Goal: Task Accomplishment & Management: Manage account settings

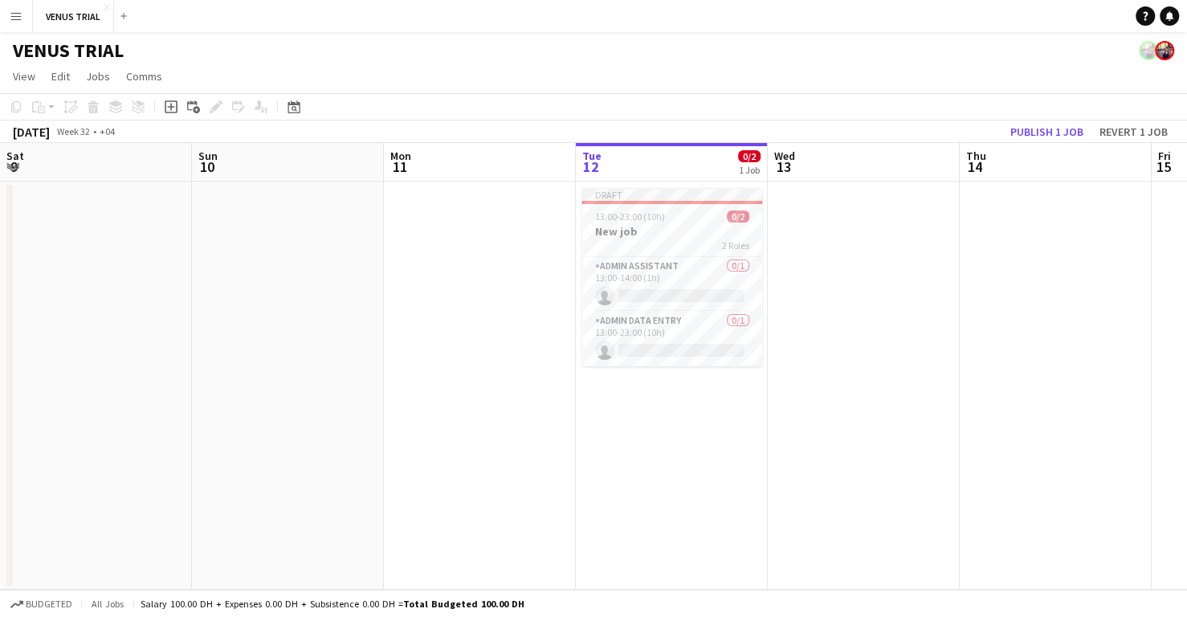
scroll to position [0, 383]
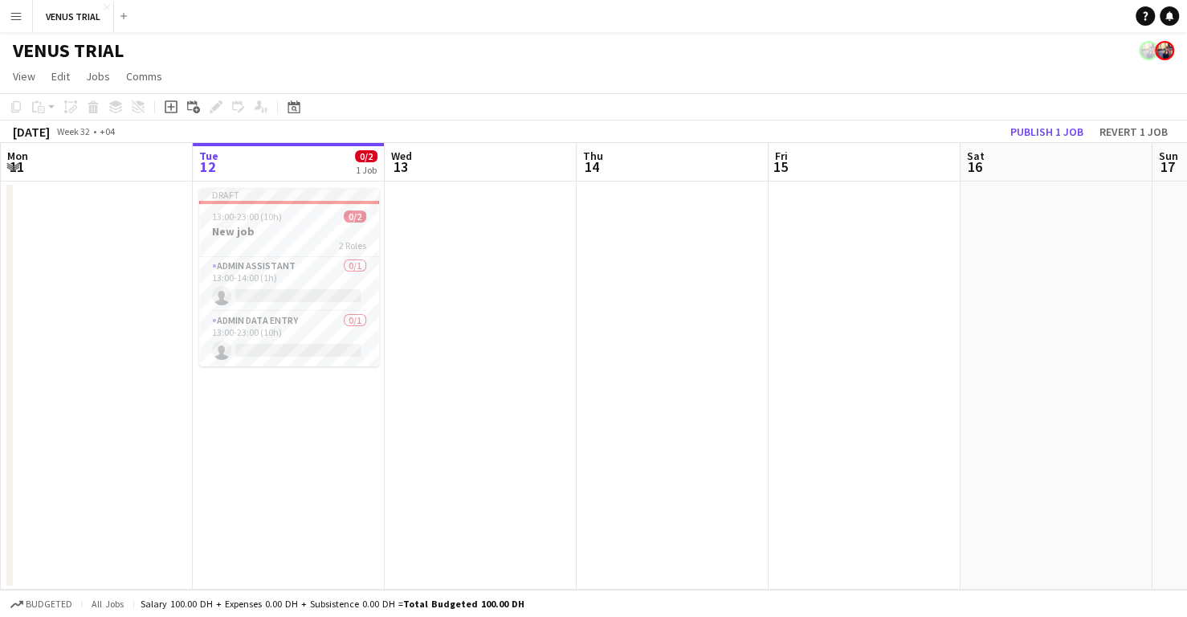
click at [762, 27] on app-navbar "Menu Boards Boards Boards All jobs Status Workforce Workforce My Workforce Recr…" at bounding box center [593, 16] width 1187 height 32
click at [255, 287] on app-card-role "Admin Assistant 0/1 13:00-14:00 (1h) single-neutral-actions" at bounding box center [289, 284] width 180 height 55
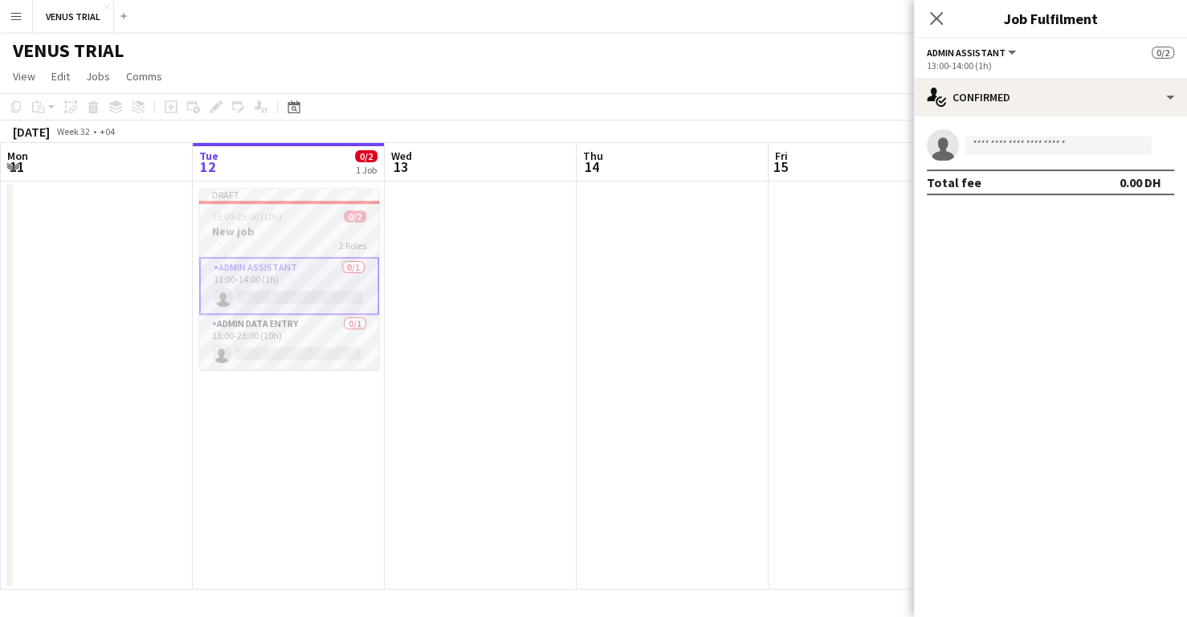
click at [266, 214] on span "13:00-23:00 (10h)" at bounding box center [247, 216] width 70 height 12
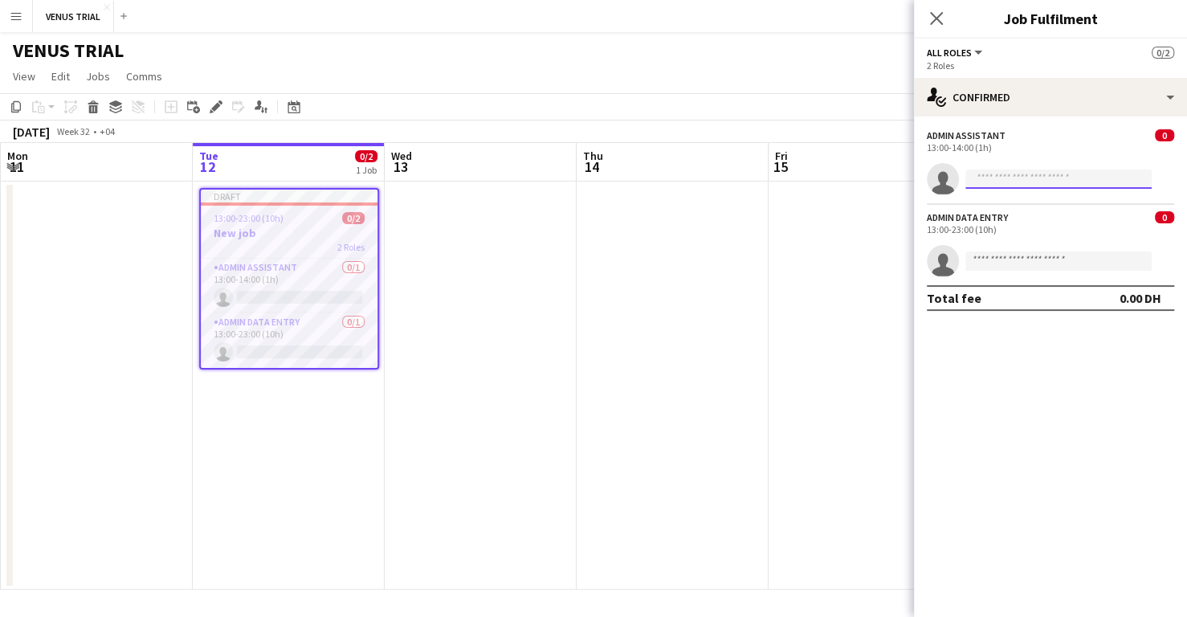
click at [1052, 185] on input at bounding box center [1059, 179] width 186 height 19
type input "*"
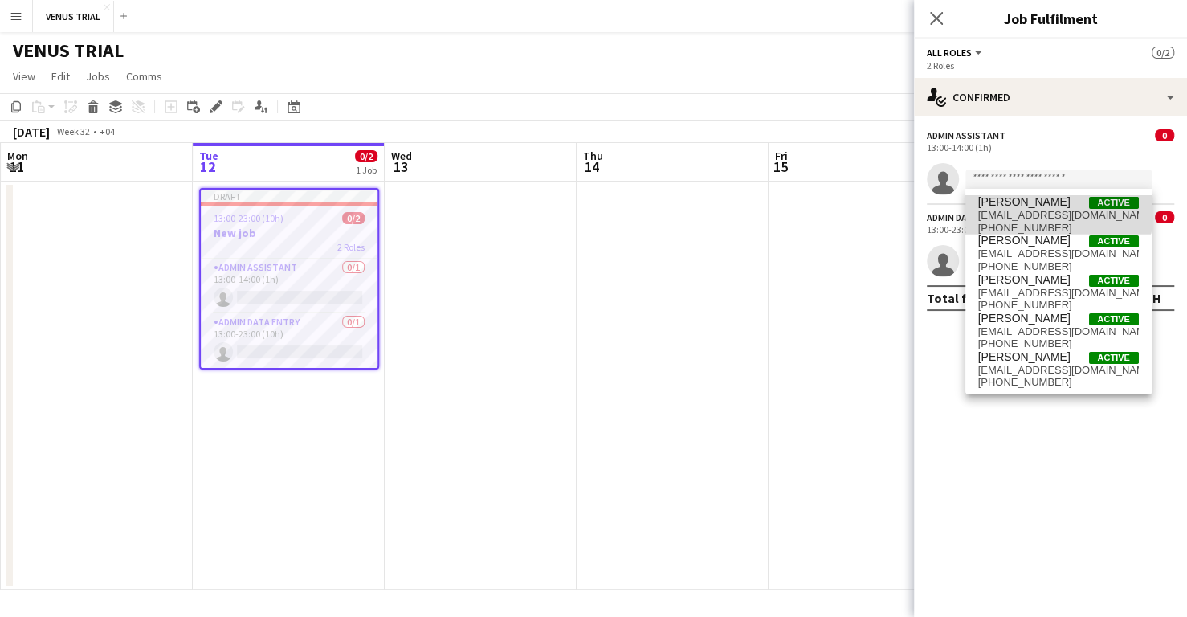
click at [1055, 206] on span "[PERSON_NAME] Active" at bounding box center [1059, 202] width 161 height 14
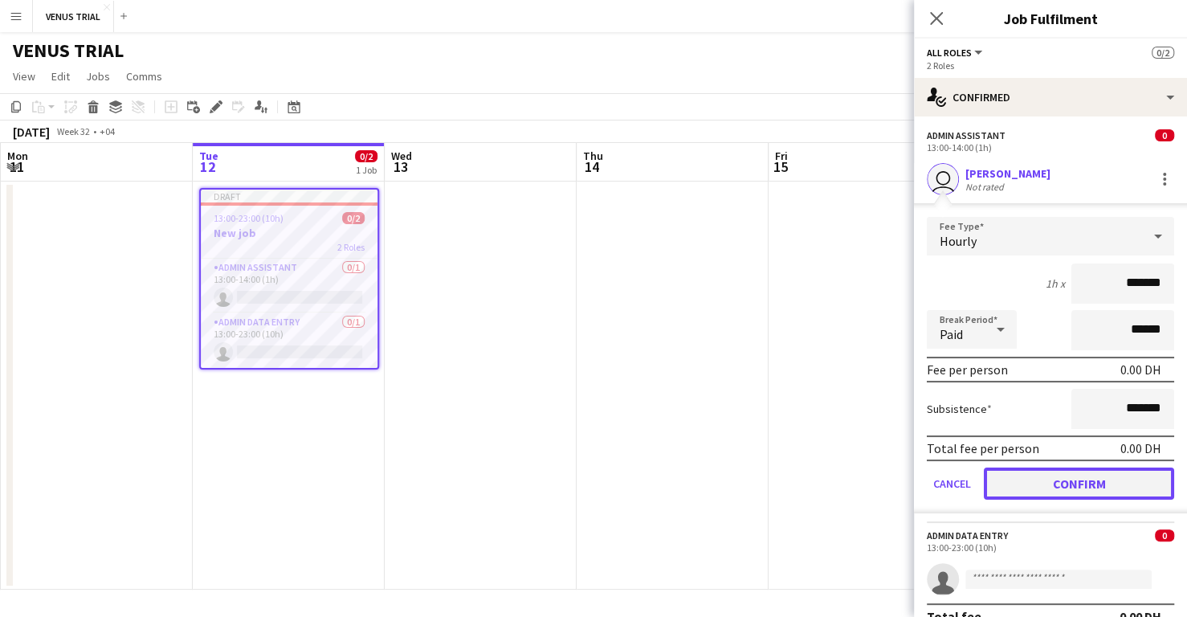
click at [1079, 497] on button "Confirm" at bounding box center [1079, 484] width 190 height 32
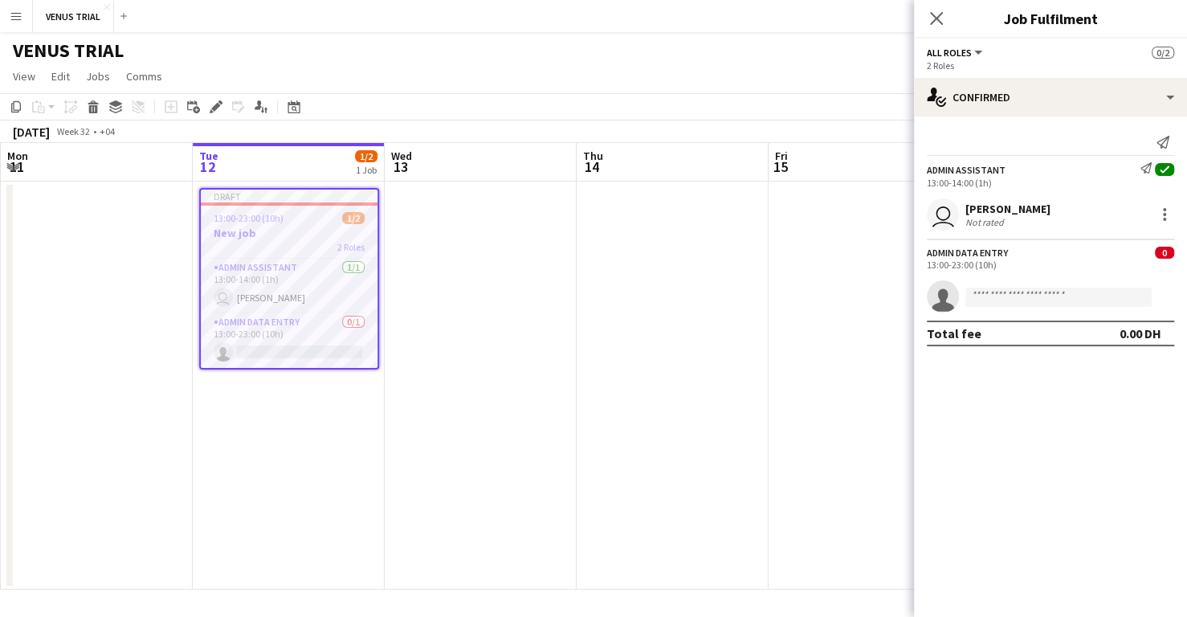
click at [1049, 284] on app-invite-slot "single-neutral-actions" at bounding box center [1050, 296] width 273 height 32
click at [1032, 301] on input at bounding box center [1059, 297] width 186 height 19
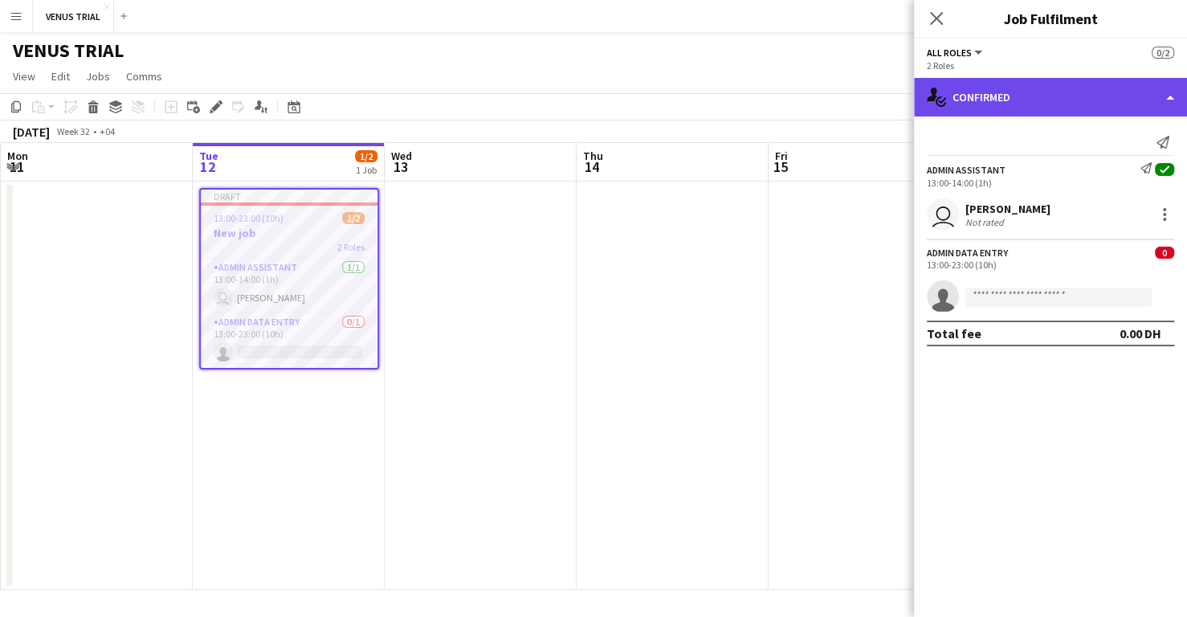
click at [948, 104] on div "single-neutral-actions-check-2 Confirmed" at bounding box center [1050, 97] width 273 height 39
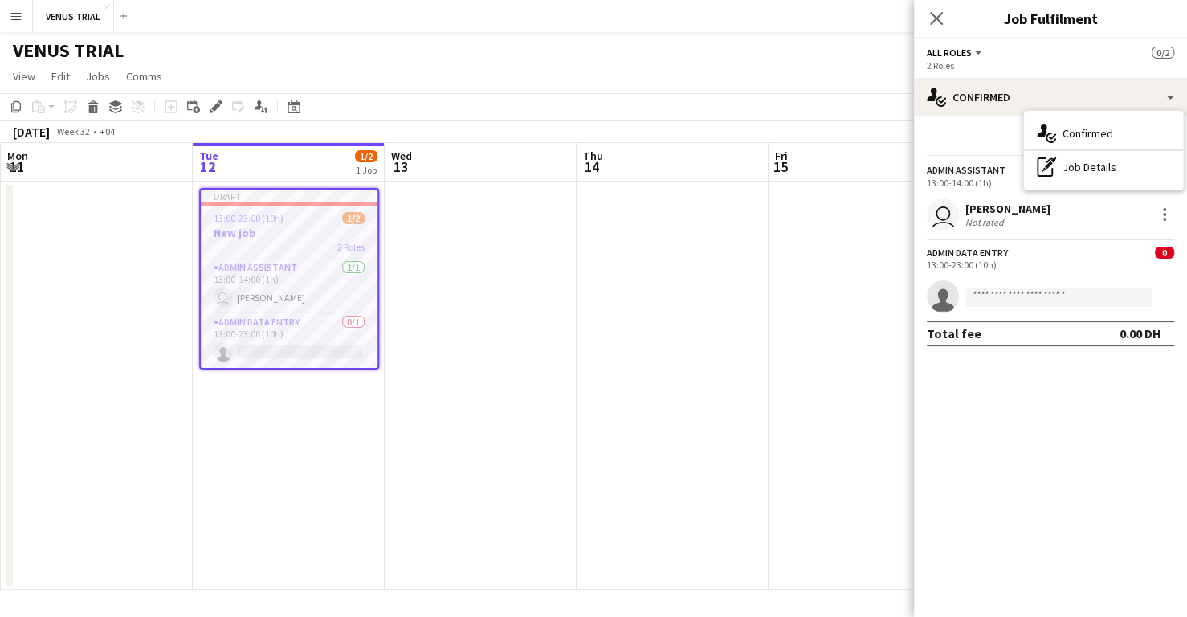
click at [961, 166] on div "Admin Assistant" at bounding box center [966, 170] width 79 height 12
click at [935, 27] on app-icon "Close pop-in" at bounding box center [937, 18] width 23 height 23
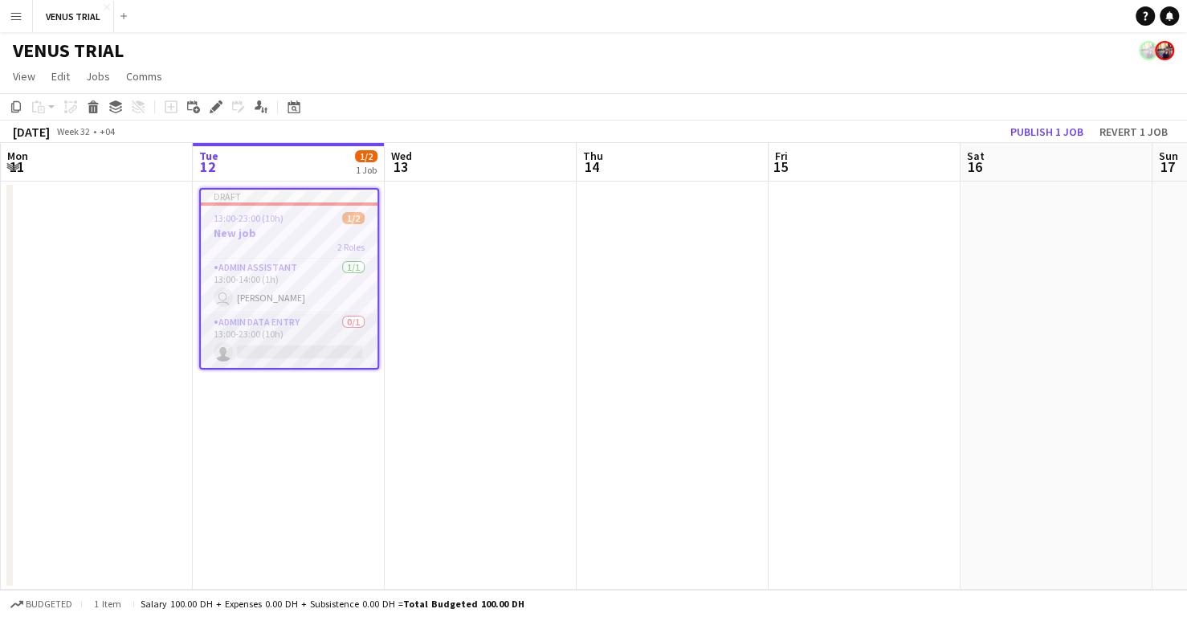
click at [271, 341] on app-card-role "Admin Data Entry 0/1 13:00-23:00 (10h) single-neutral-actions" at bounding box center [289, 340] width 177 height 55
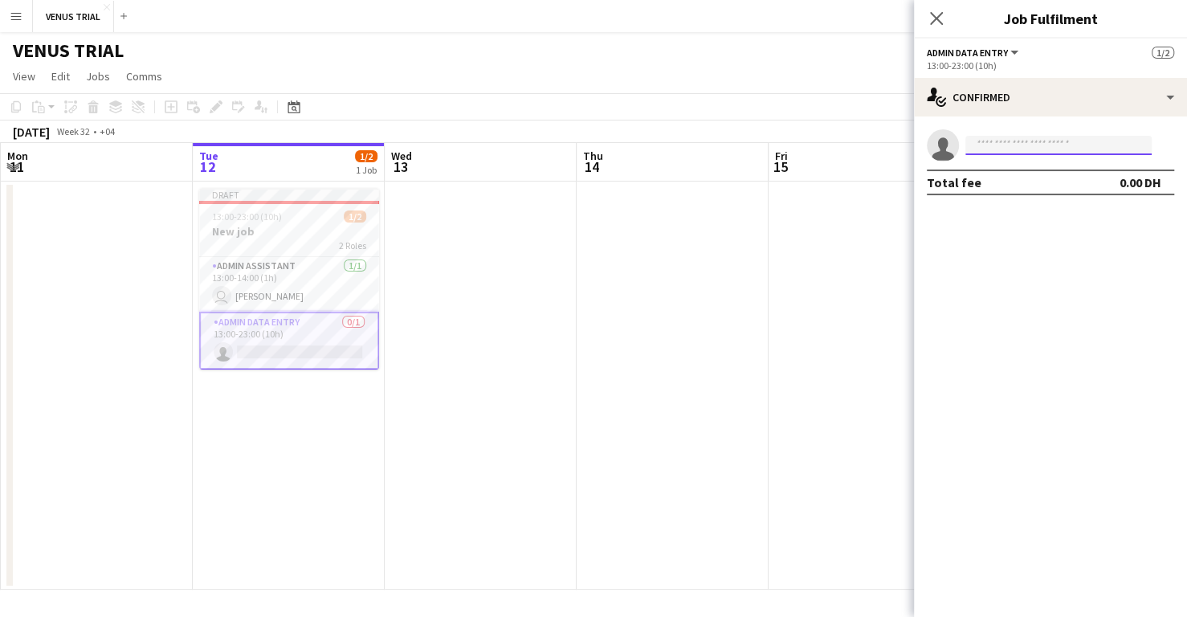
click at [1012, 143] on input at bounding box center [1059, 145] width 186 height 19
type input "*"
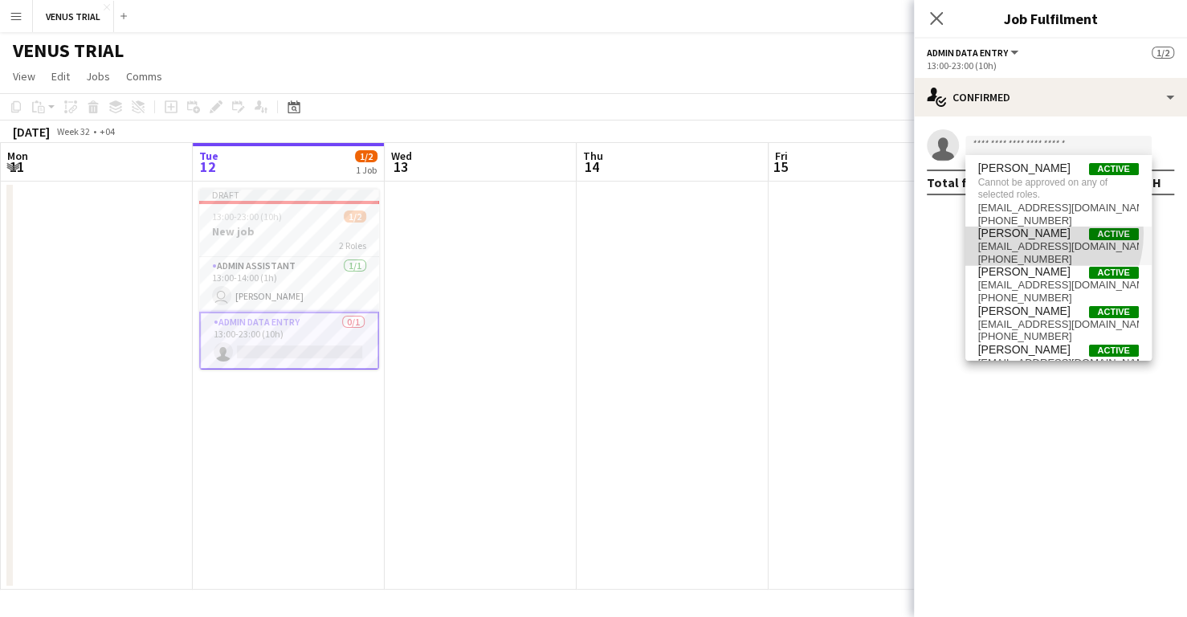
click at [1026, 233] on span "[PERSON_NAME]" at bounding box center [1025, 234] width 92 height 14
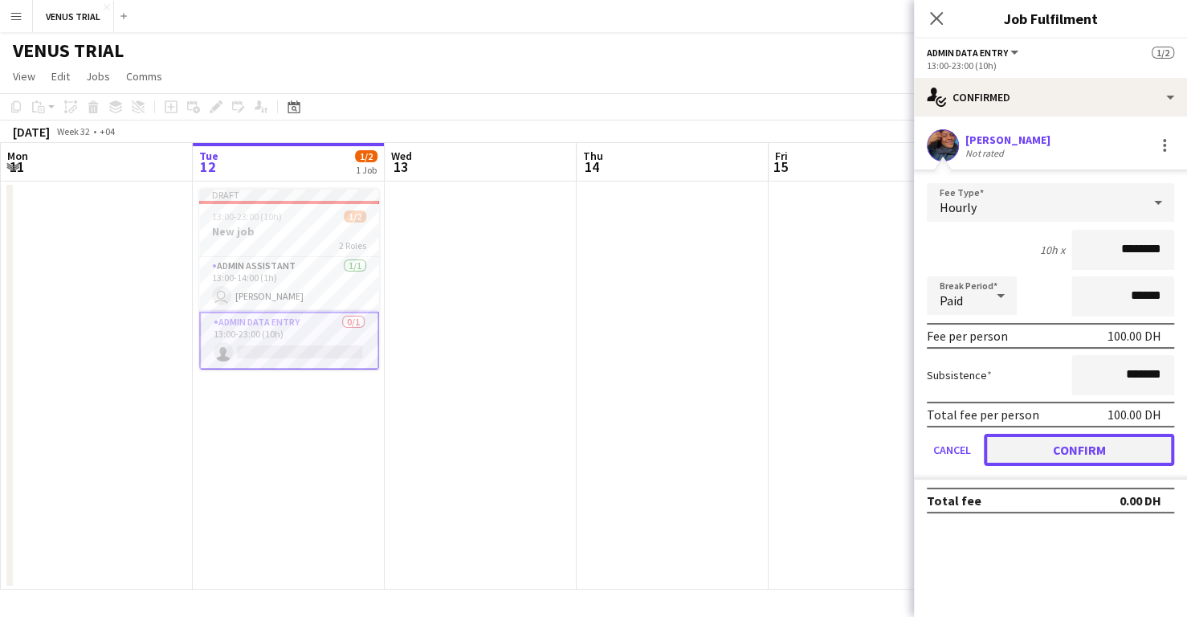
click at [1035, 462] on button "Confirm" at bounding box center [1079, 450] width 190 height 32
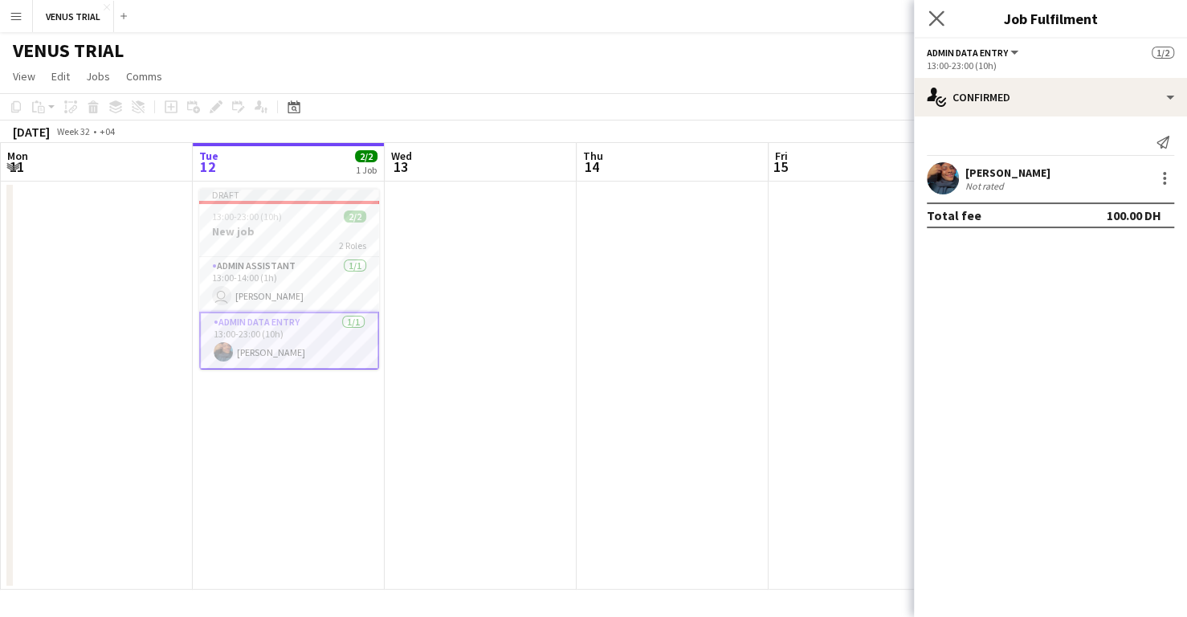
click at [929, 7] on app-icon "Close pop-in" at bounding box center [937, 18] width 23 height 23
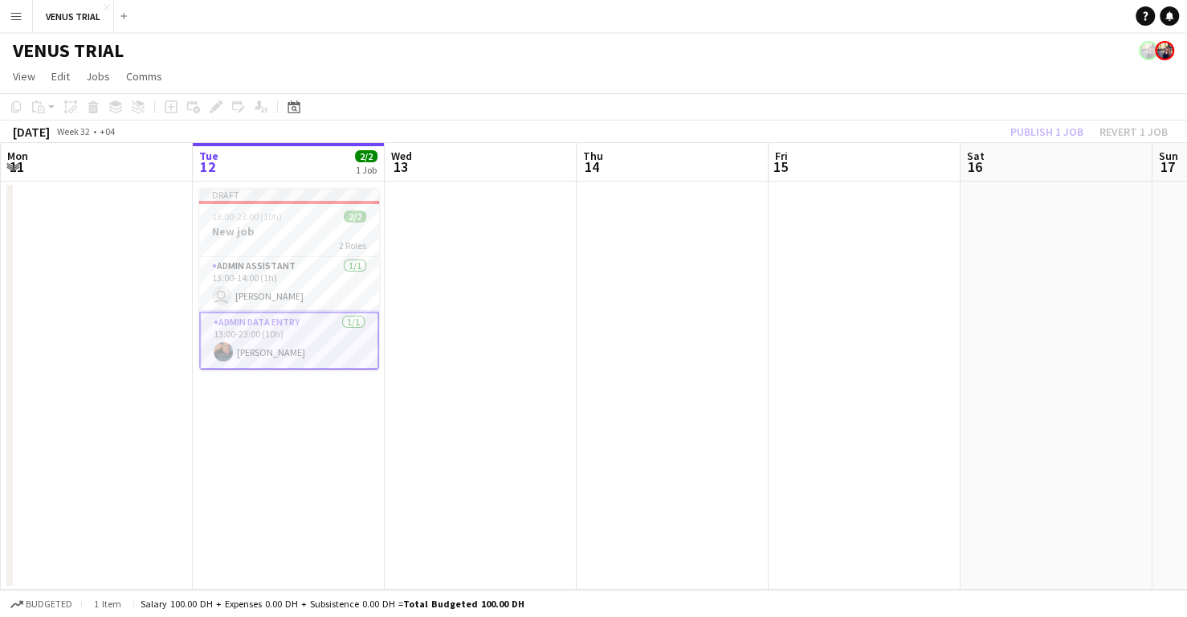
click at [705, 271] on app-date-cell at bounding box center [673, 386] width 192 height 408
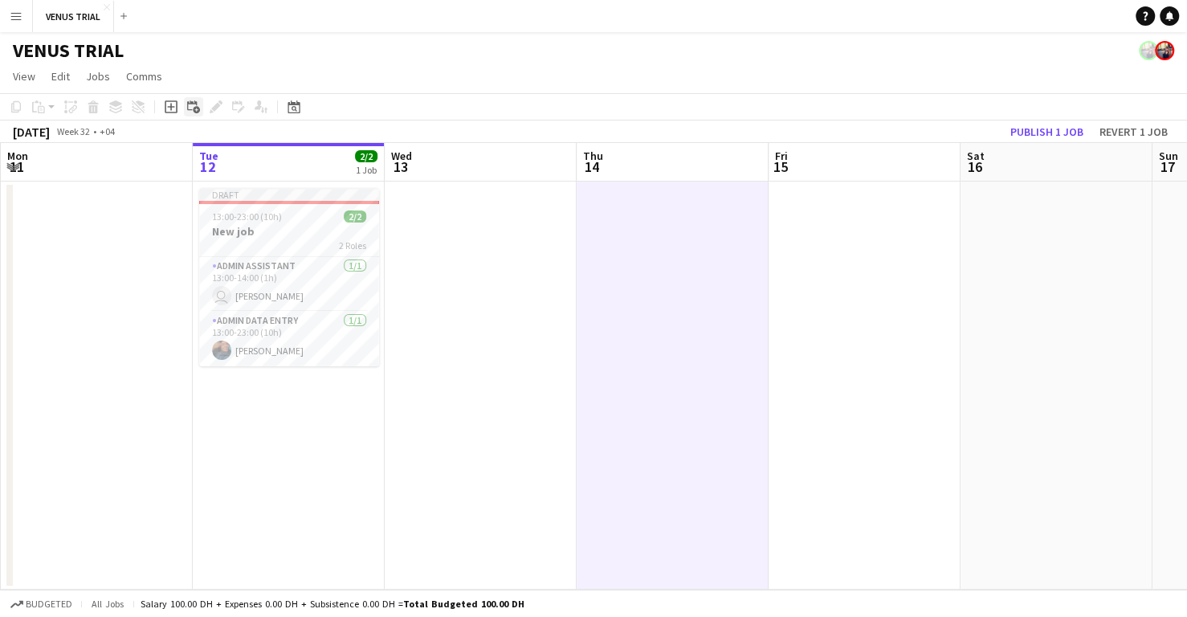
click at [190, 104] on icon "Add linked Job" at bounding box center [193, 106] width 13 height 13
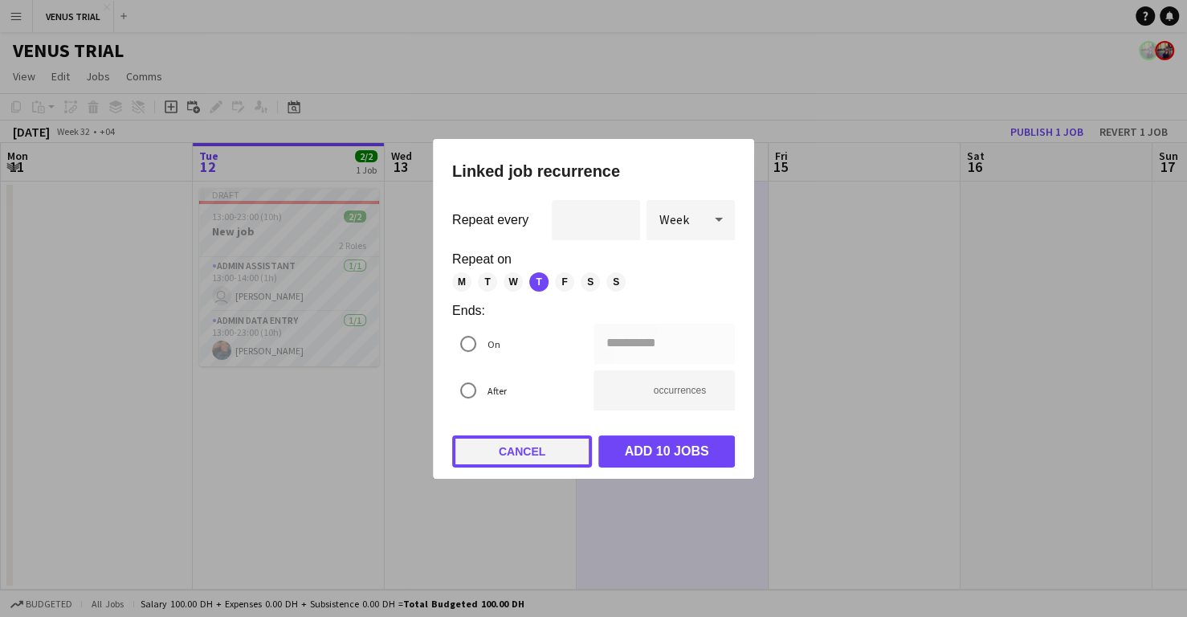
click at [521, 449] on button "Cancel" at bounding box center [522, 451] width 140 height 32
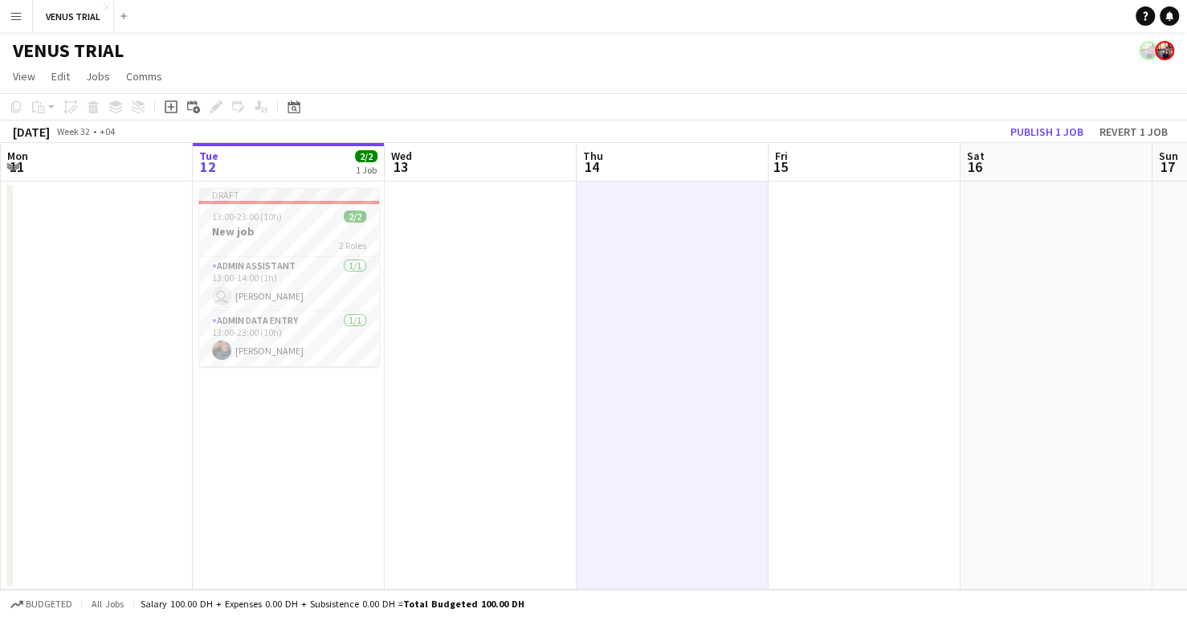
click at [162, 332] on app-date-cell at bounding box center [97, 386] width 192 height 408
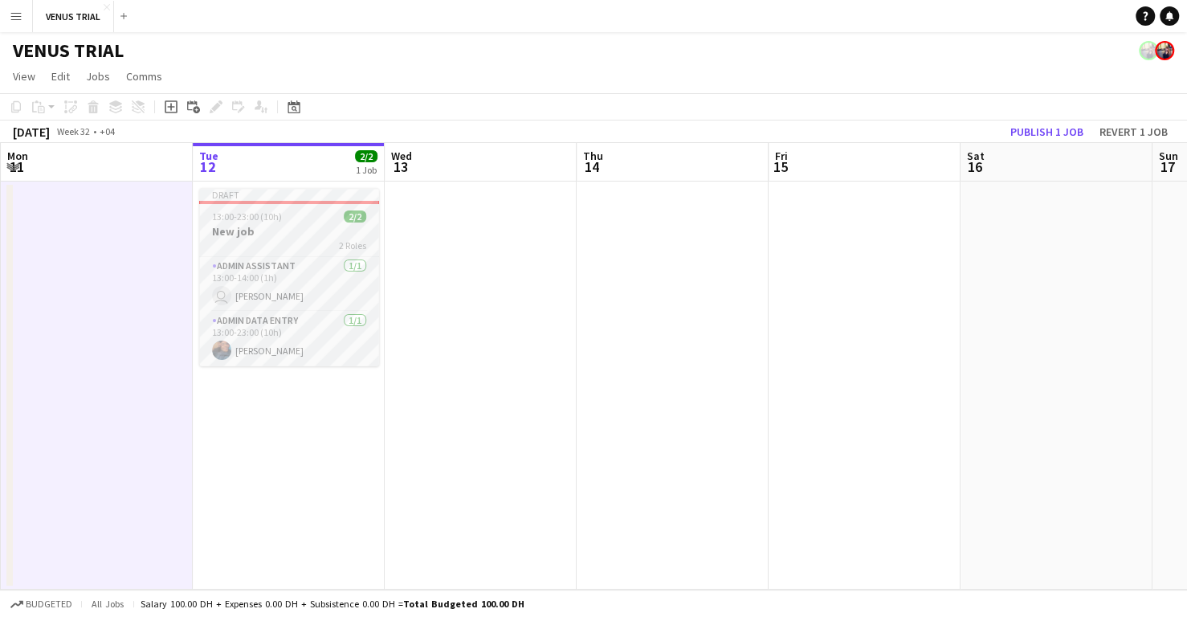
click at [268, 237] on h3 "New job" at bounding box center [289, 231] width 180 height 14
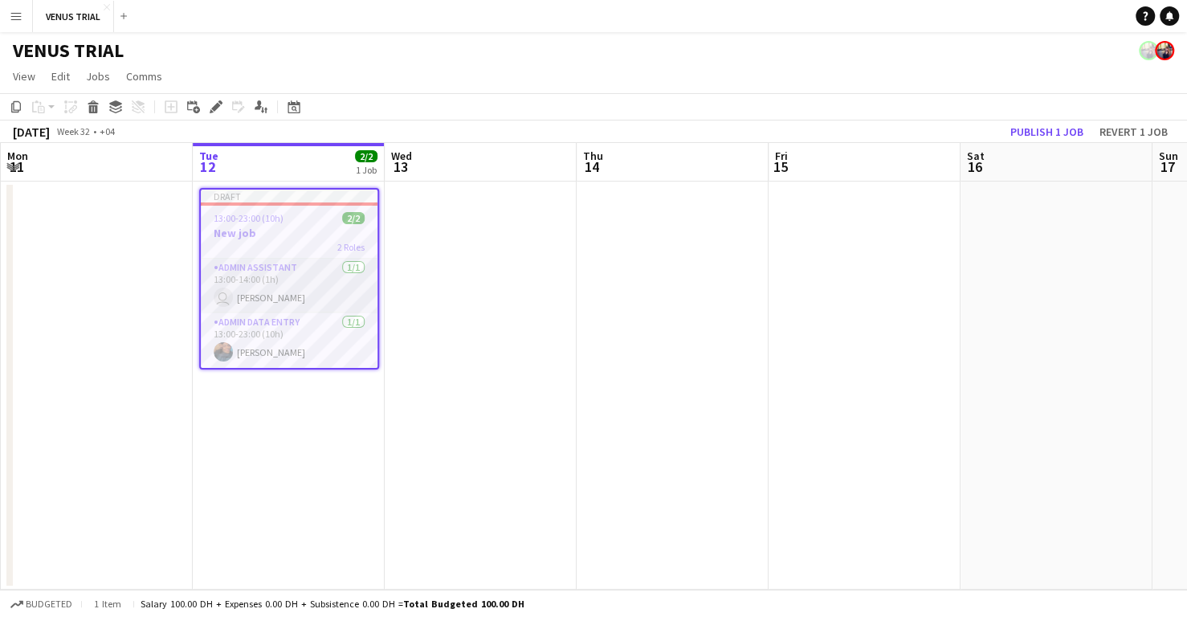
click at [287, 311] on app-card-role "Admin Assistant [DATE] 13:00-14:00 (1h) user [PERSON_NAME]" at bounding box center [289, 286] width 177 height 55
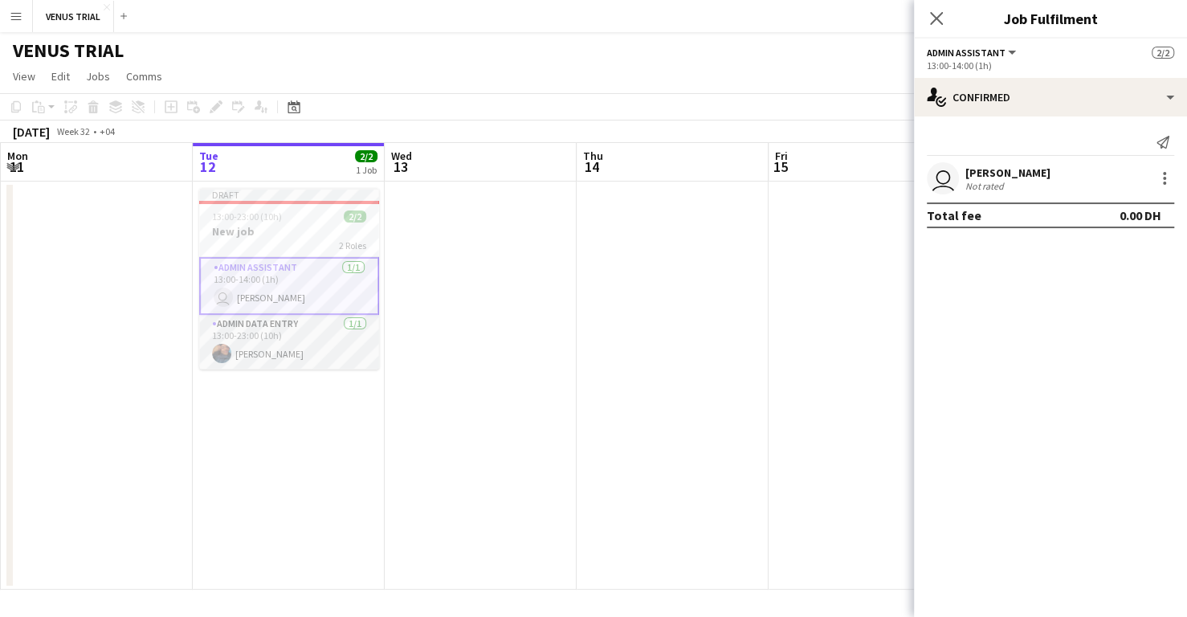
click at [288, 335] on app-card-role "Admin Data Entry [DATE] 13:00-23:00 (10h) [PERSON_NAME]" at bounding box center [289, 342] width 180 height 55
click at [288, 335] on app-card-role "Admin Data Entry [DATE] 13:00-23:00 (10h) [PERSON_NAME]" at bounding box center [289, 341] width 180 height 58
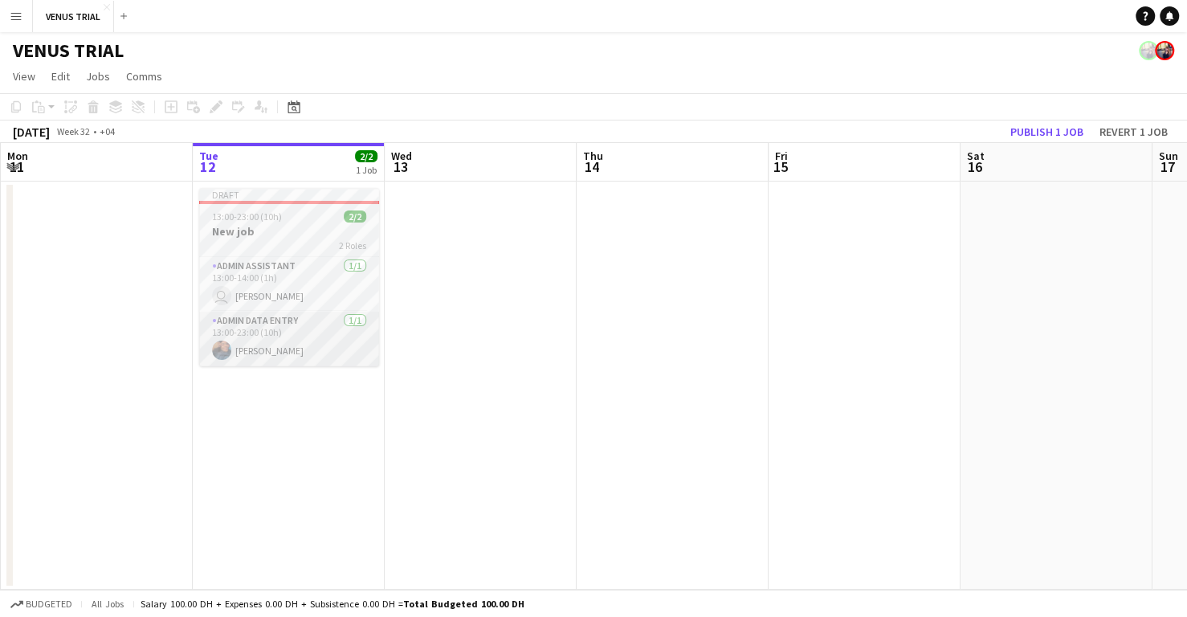
scroll to position [0, 382]
drag, startPoint x: 276, startPoint y: 202, endPoint x: 231, endPoint y: 337, distance: 143.3
click at [231, 337] on app-card-role "Admin Data Entry [DATE] 13:00-23:00 (10h) [PERSON_NAME]" at bounding box center [291, 339] width 180 height 55
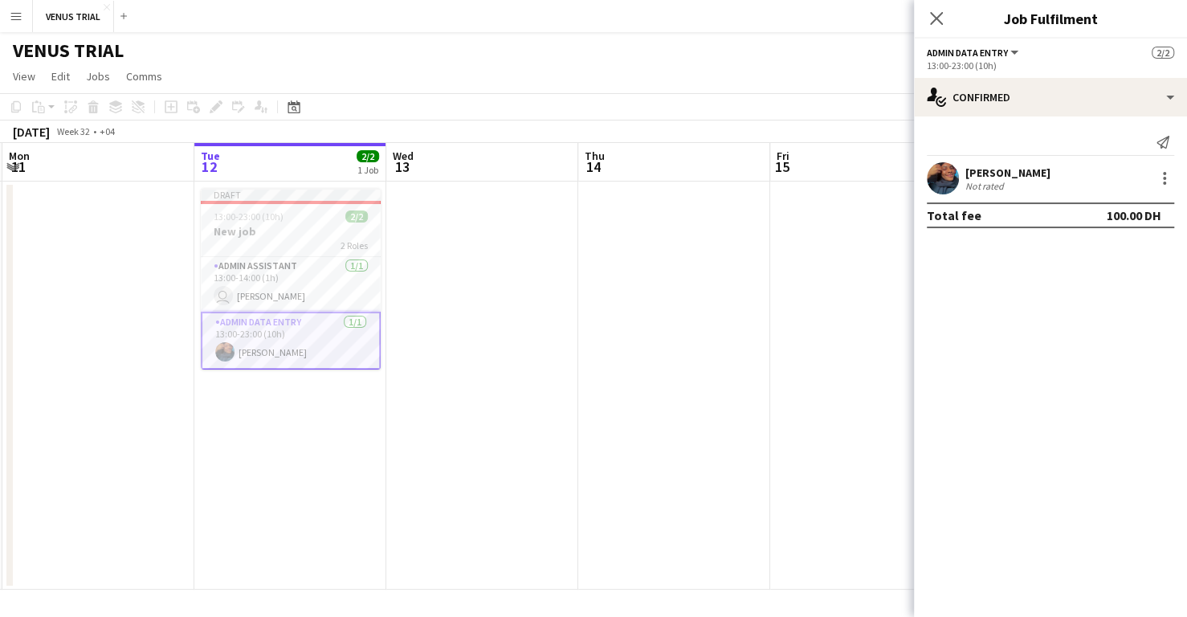
click at [1026, 182] on div "Not rated" at bounding box center [1008, 186] width 85 height 12
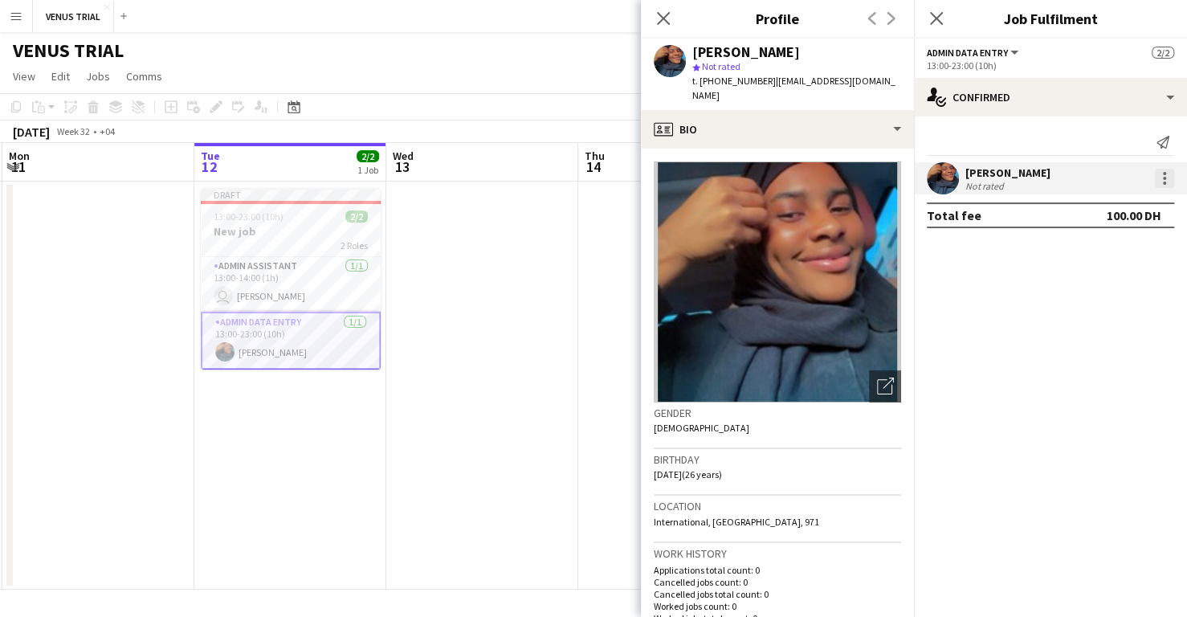
click at [1163, 186] on div at bounding box center [1164, 178] width 19 height 19
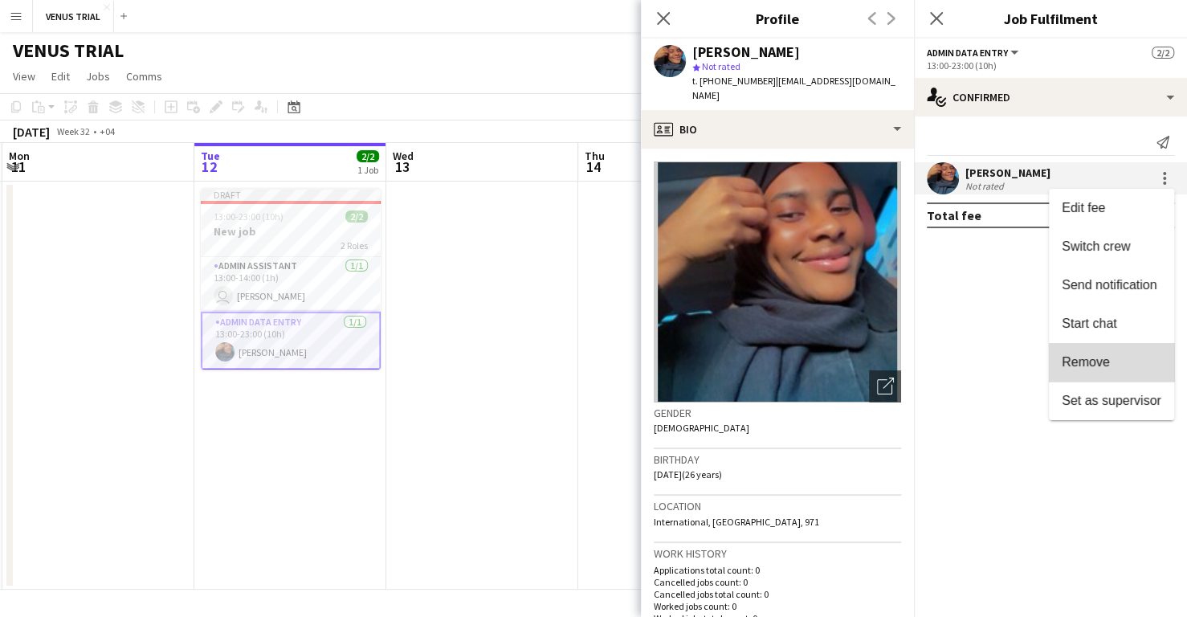
click at [1136, 364] on span "Remove" at bounding box center [1112, 362] width 100 height 14
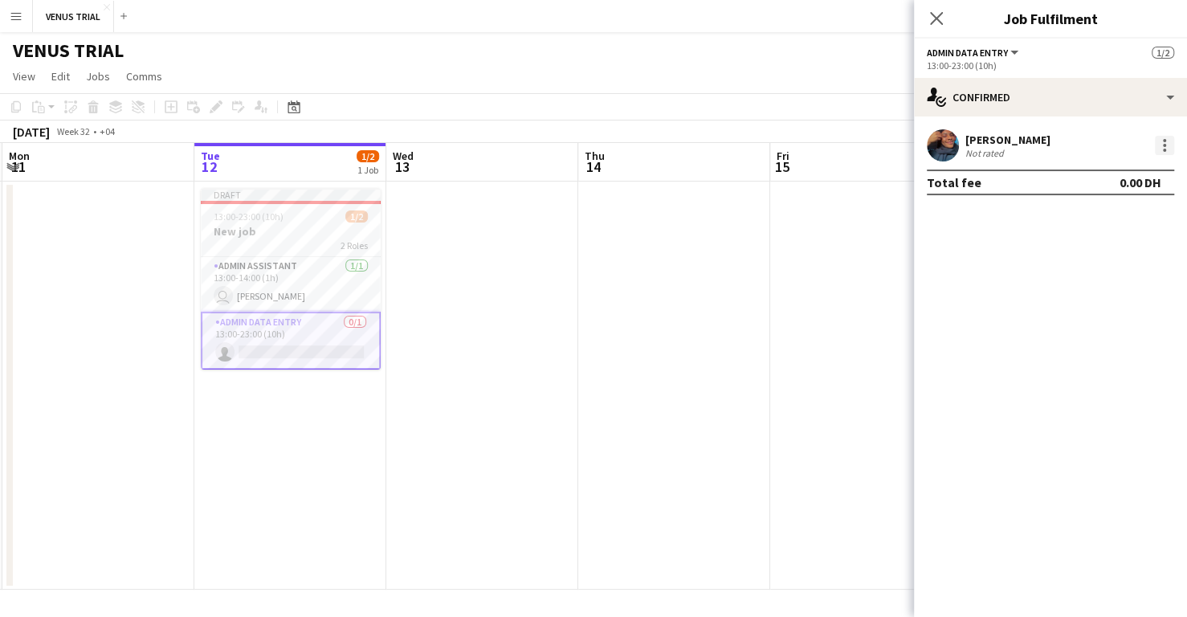
click at [1160, 153] on div at bounding box center [1164, 145] width 19 height 19
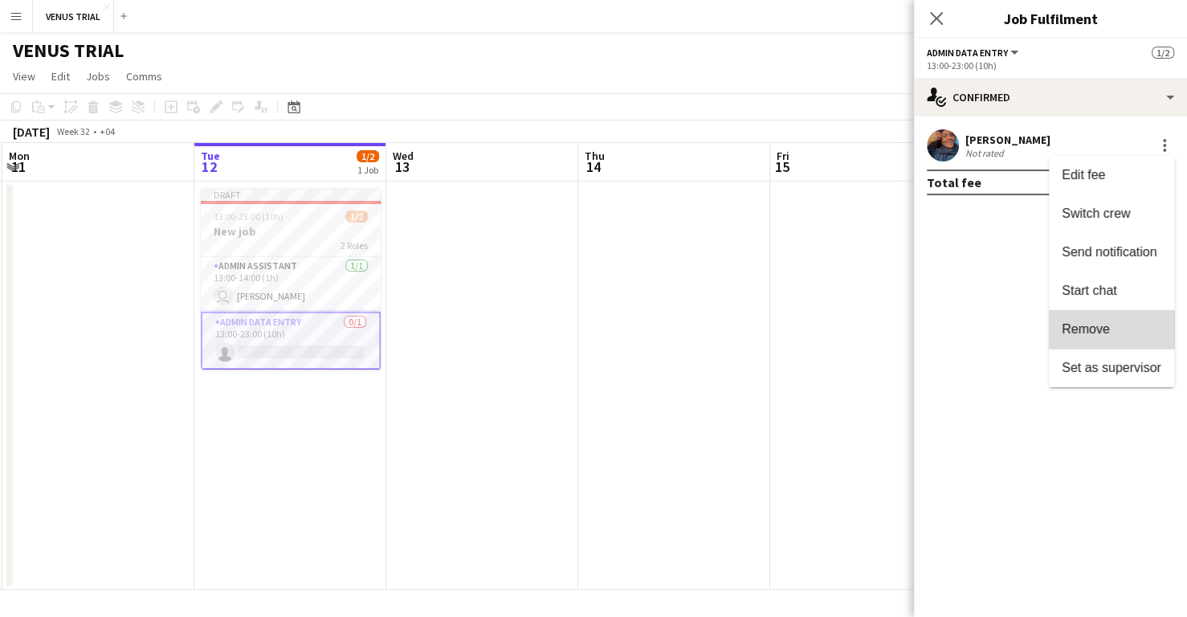
click at [1131, 320] on button "Remove" at bounding box center [1111, 329] width 125 height 39
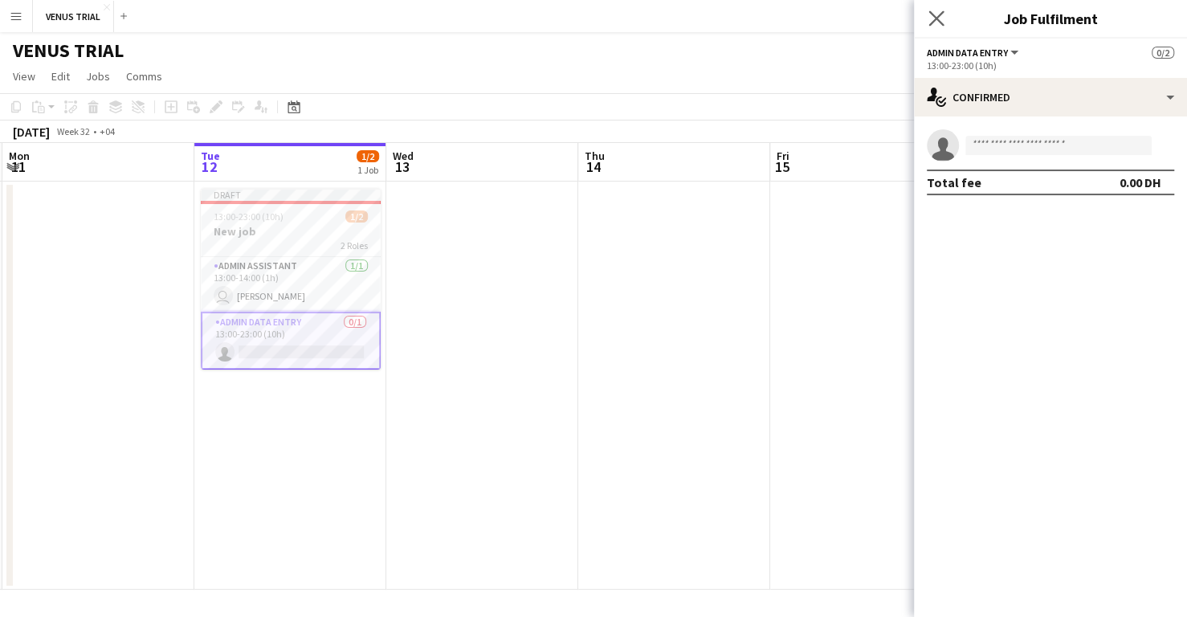
click at [928, 10] on app-icon "Close pop-in" at bounding box center [937, 18] width 23 height 23
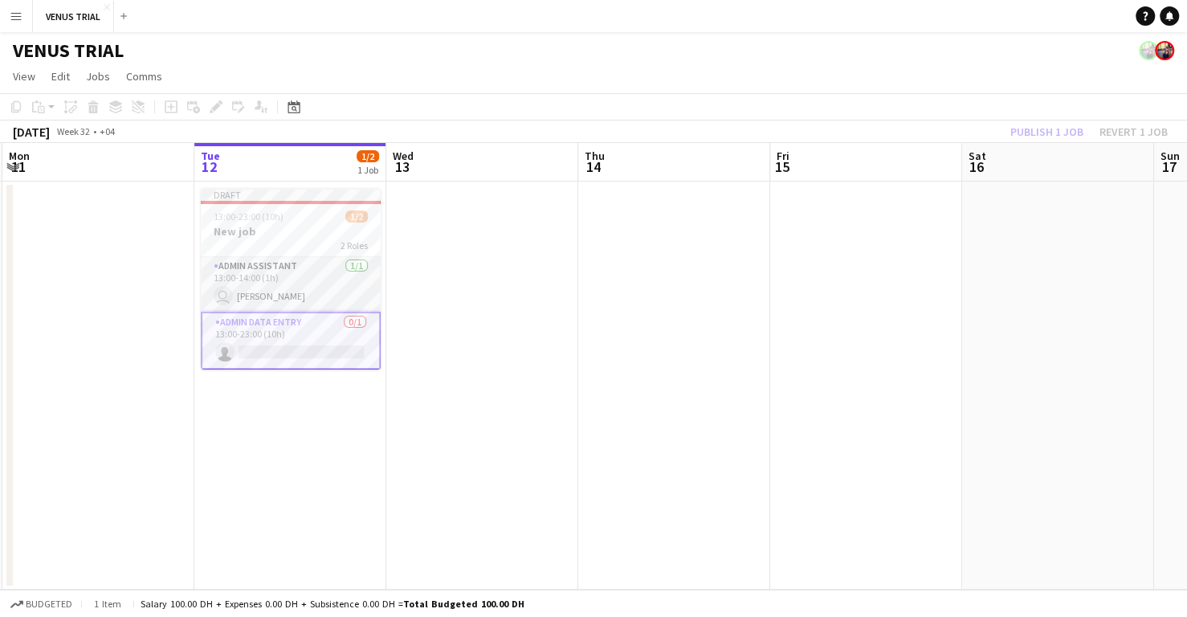
click at [285, 274] on app-card-role "Admin Assistant [DATE] 13:00-14:00 (1h) user [PERSON_NAME]" at bounding box center [291, 284] width 180 height 55
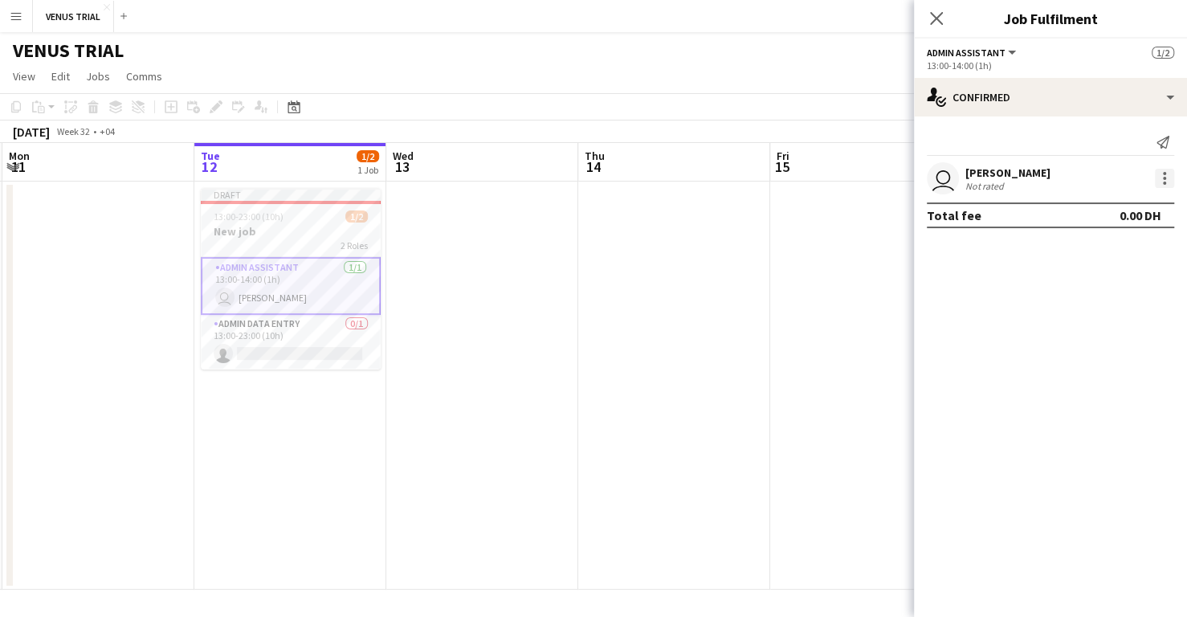
click at [1167, 178] on div at bounding box center [1164, 178] width 19 height 19
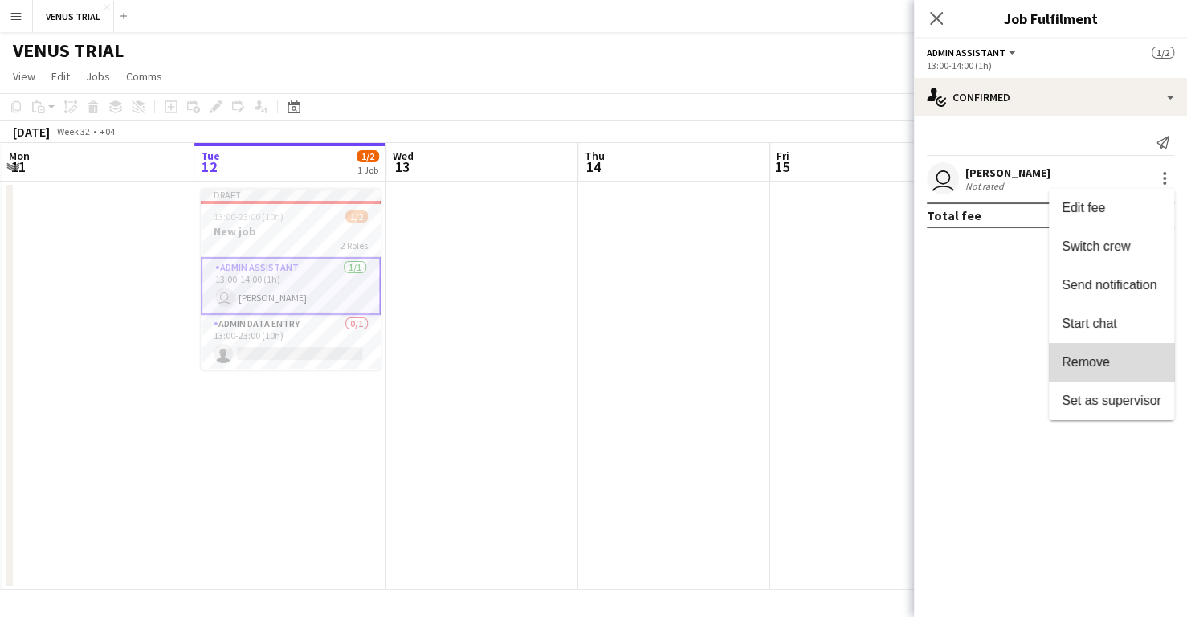
click at [1114, 356] on span "Remove" at bounding box center [1112, 362] width 100 height 14
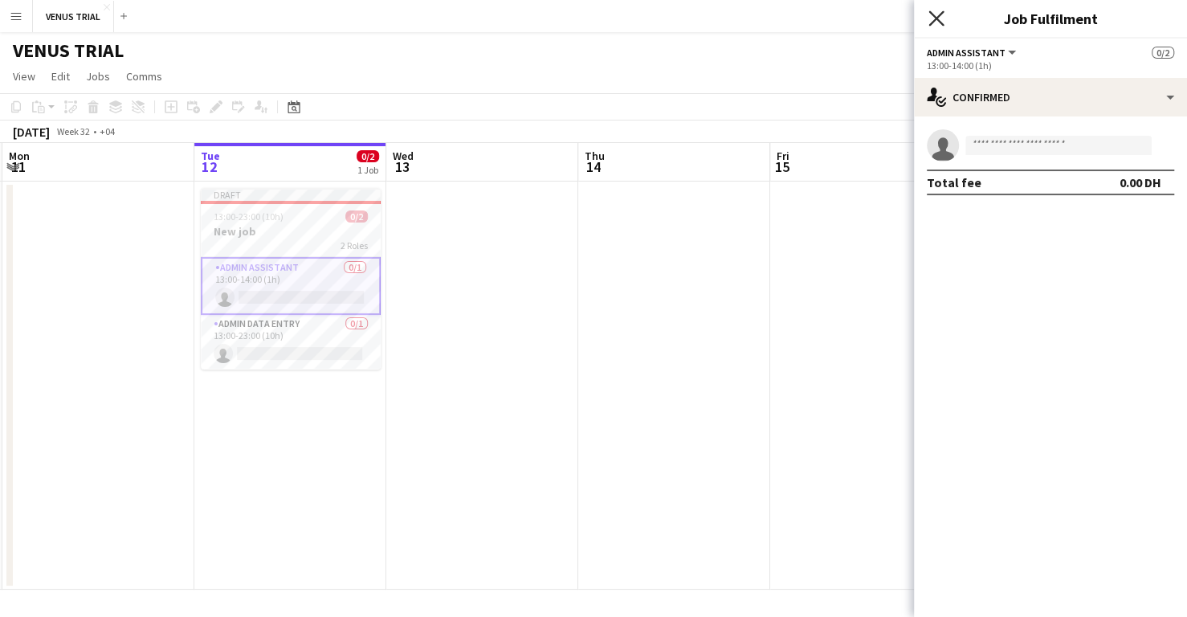
click at [930, 23] on icon "Close pop-in" at bounding box center [936, 17] width 15 height 15
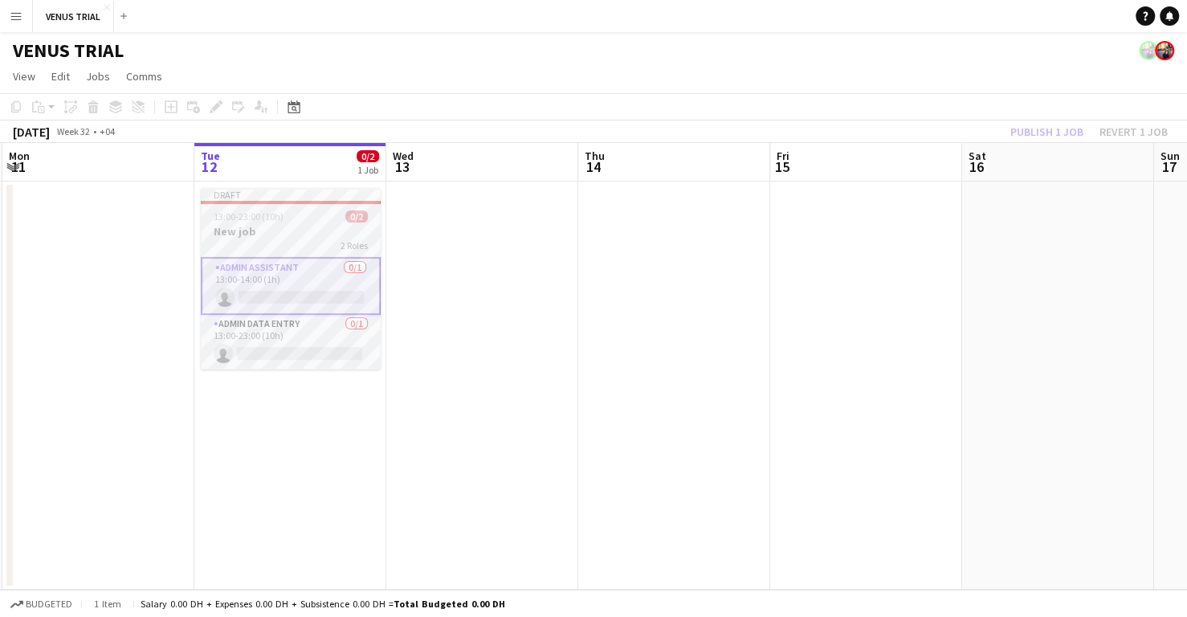
click at [363, 241] on span "2 Roles" at bounding box center [354, 245] width 27 height 12
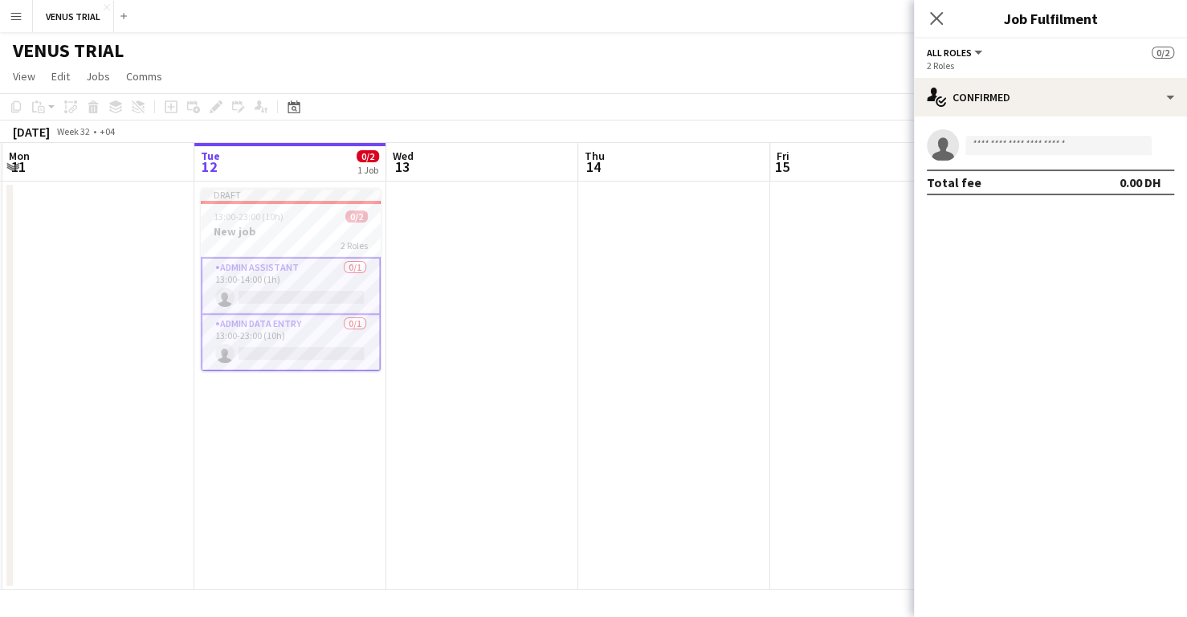
click at [434, 241] on app-date-cell at bounding box center [482, 386] width 192 height 408
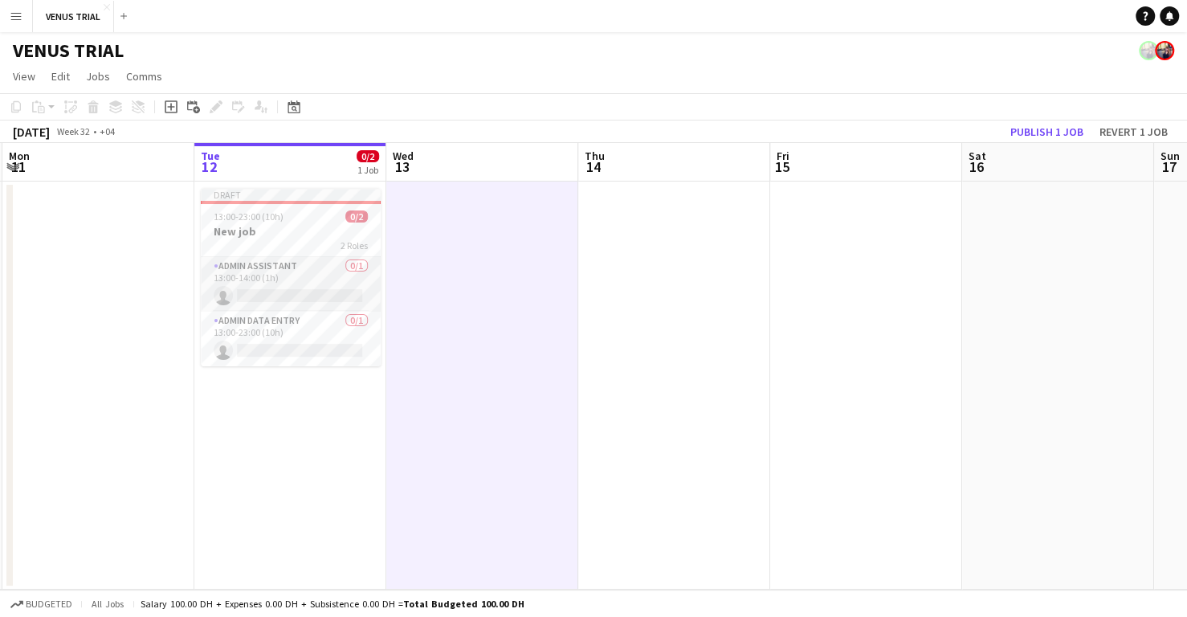
click at [304, 276] on app-card-role "Admin Assistant 0/1 13:00-14:00 (1h) single-neutral-actions" at bounding box center [291, 284] width 180 height 55
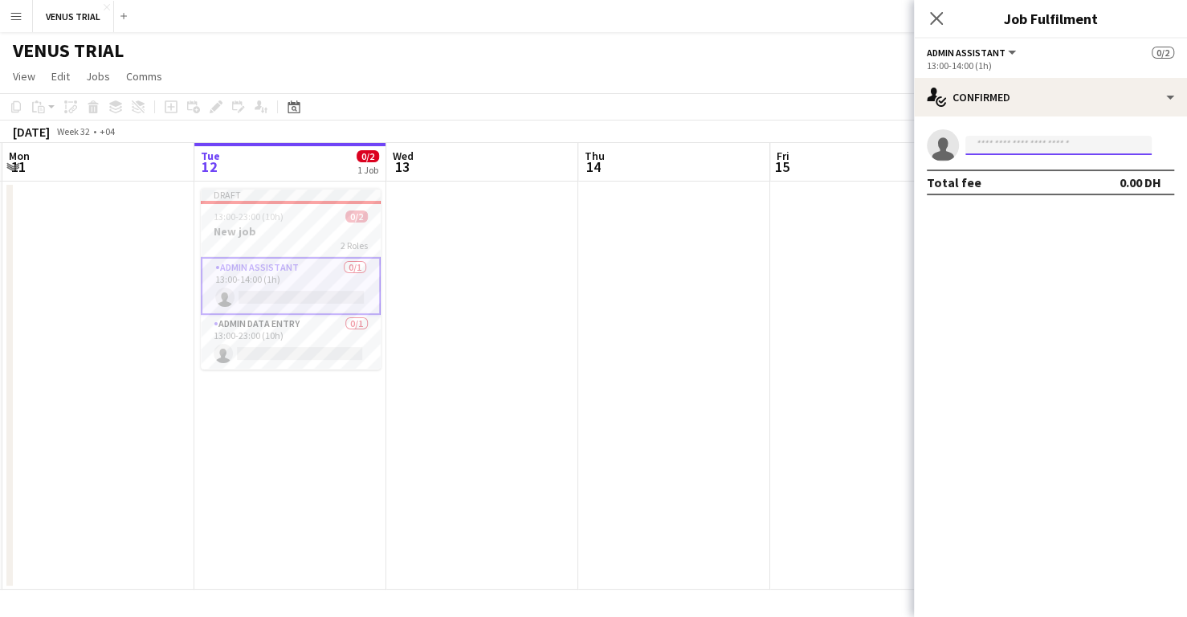
click at [997, 140] on input at bounding box center [1059, 145] width 186 height 19
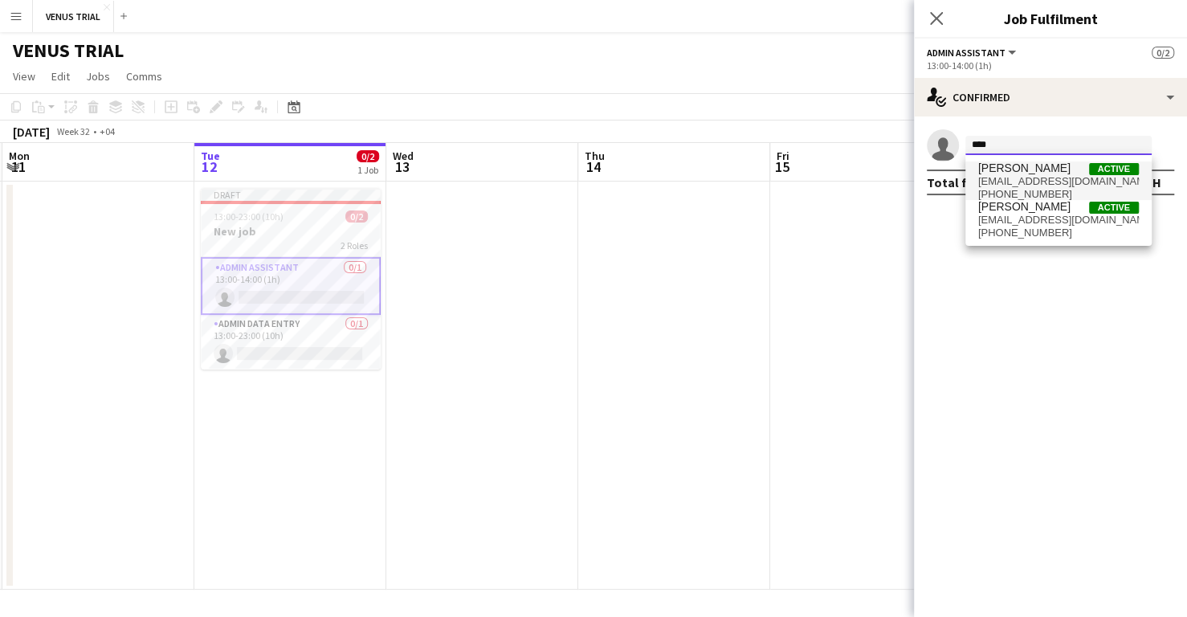
type input "****"
click at [1007, 161] on span "[PERSON_NAME]" at bounding box center [1025, 168] width 92 height 14
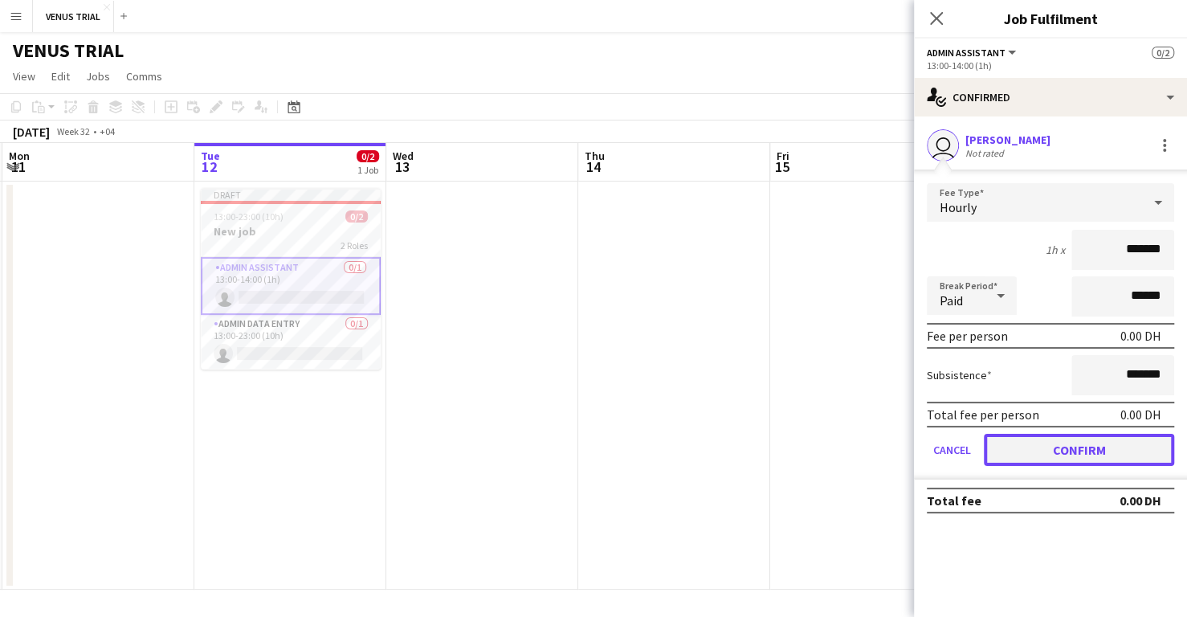
click at [1090, 460] on button "Confirm" at bounding box center [1079, 450] width 190 height 32
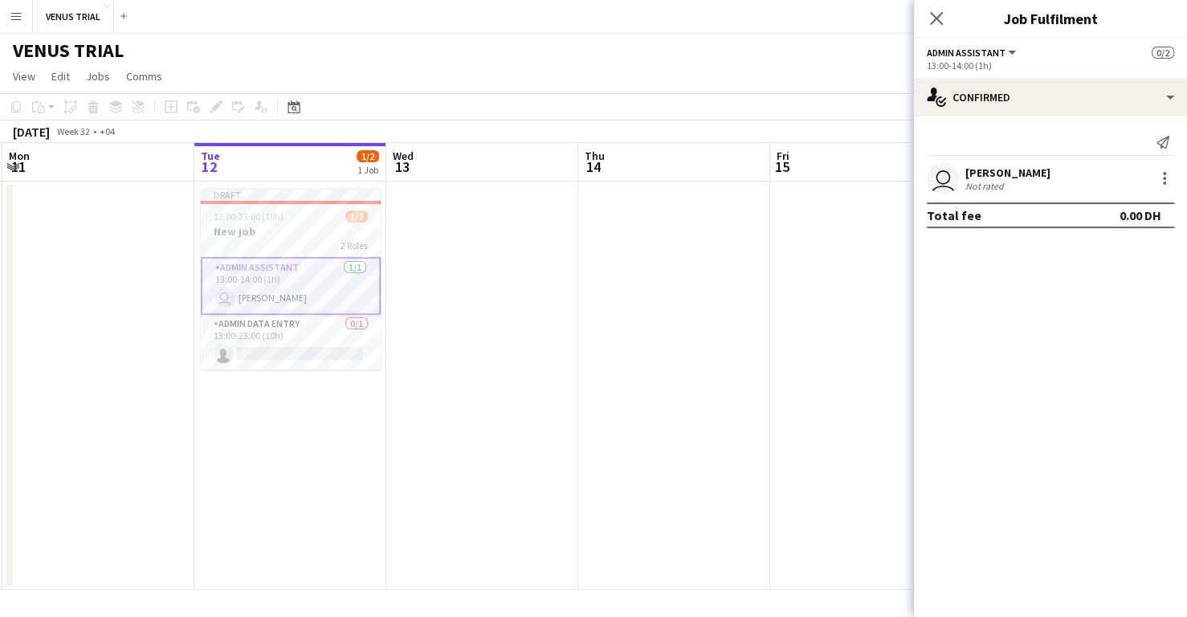
drag, startPoint x: 1186, startPoint y: 169, endPoint x: 1182, endPoint y: 295, distance: 126.2
click at [1182, 295] on mat-expansion-panel "check Confirmed Send notification user [PERSON_NAME] Not rated Total fee 0.00 DH" at bounding box center [1050, 366] width 273 height 501
click at [983, 317] on mat-expansion-panel "check Confirmed Send notification user [PERSON_NAME] Not rated Total fee 0.00 DH" at bounding box center [1050, 366] width 273 height 501
click at [1170, 190] on div "user [PERSON_NAME] Not rated" at bounding box center [1050, 178] width 273 height 32
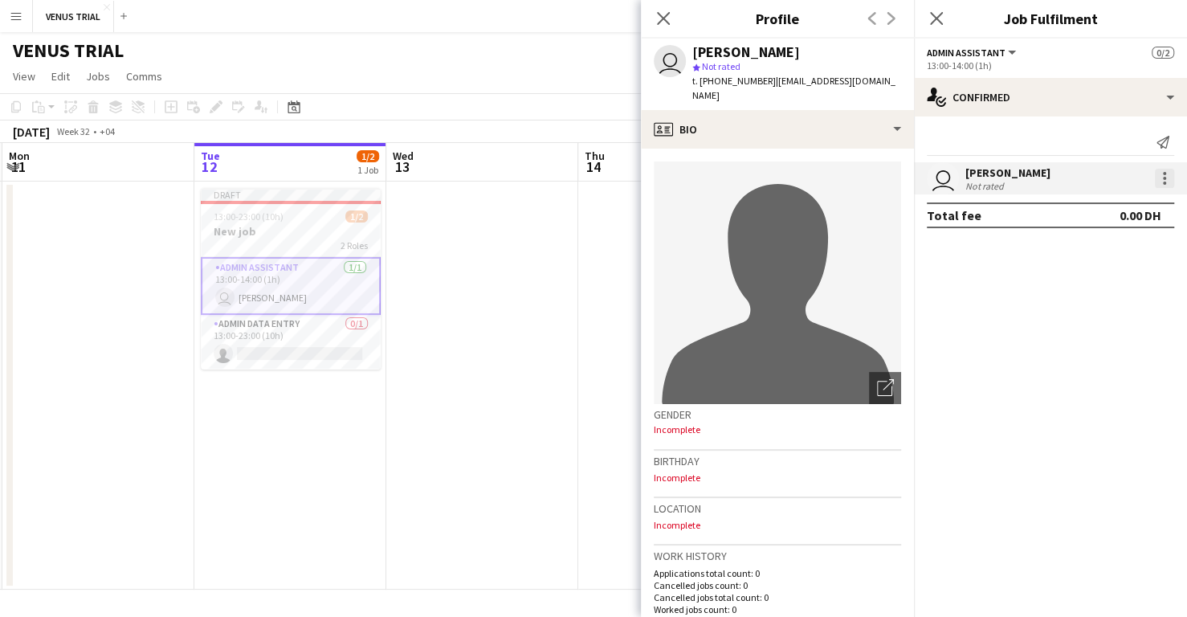
click at [1165, 184] on div at bounding box center [1164, 183] width 3 height 3
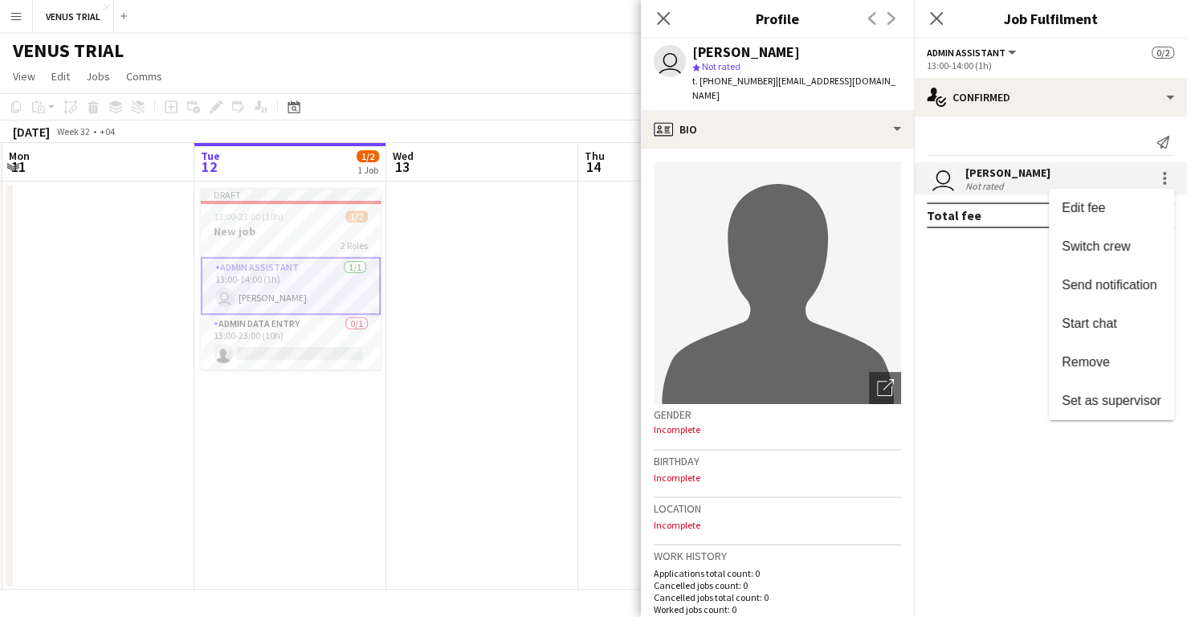
click at [946, 396] on div at bounding box center [593, 308] width 1187 height 617
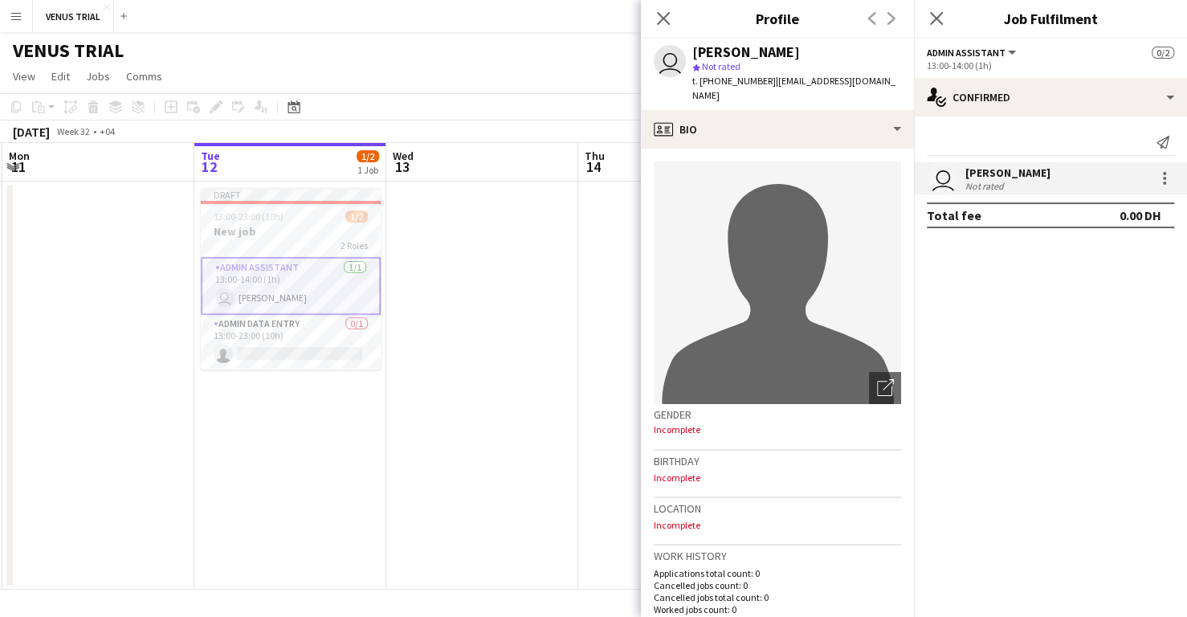
drag, startPoint x: 1186, startPoint y: 161, endPoint x: 1186, endPoint y: 185, distance: 24.1
click at [1186, 185] on div "Send notification user [PERSON_NAME] Not rated Total fee 0.00 DH" at bounding box center [1050, 178] width 273 height 125
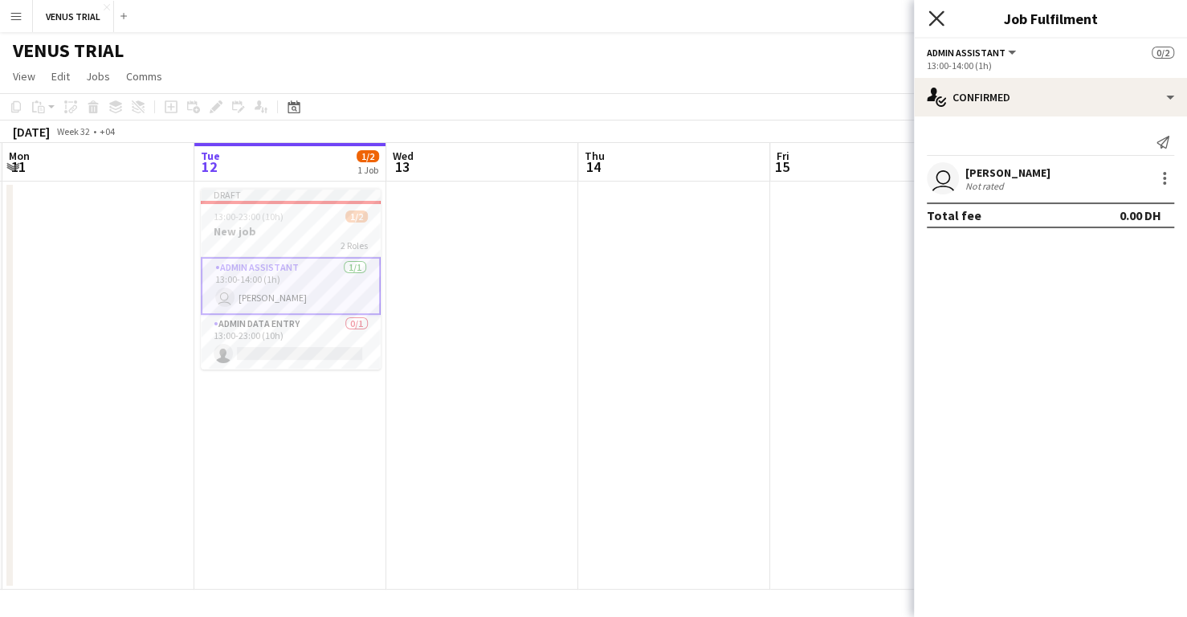
click at [937, 14] on icon "Close pop-in" at bounding box center [936, 17] width 15 height 15
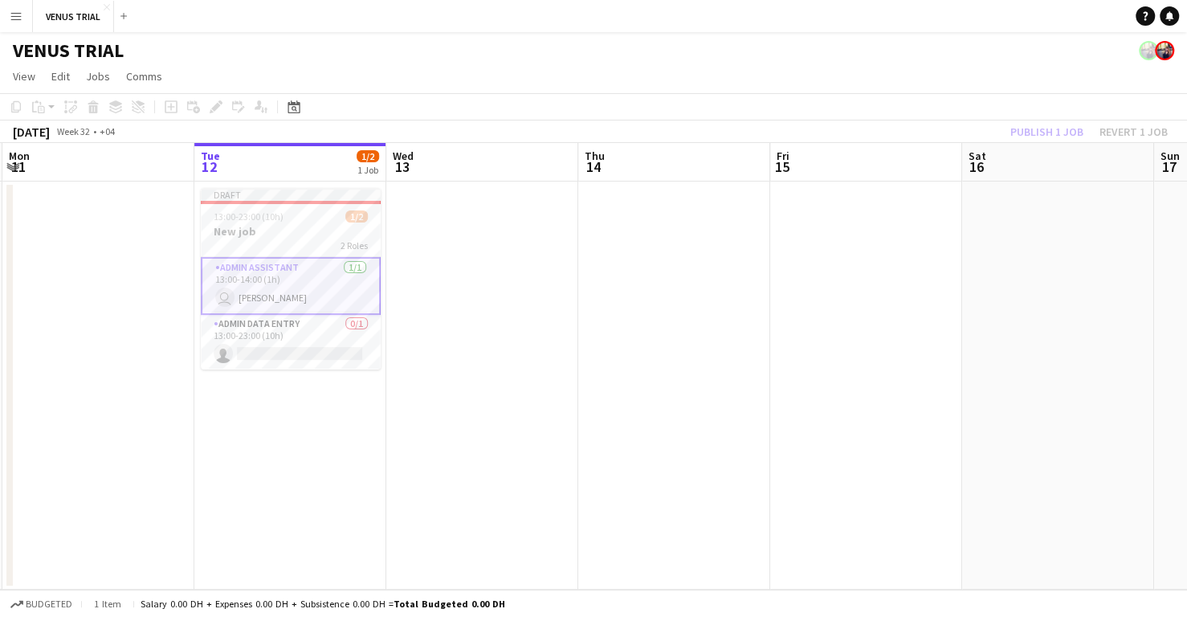
click at [305, 287] on app-card-role "Admin Assistant [DATE] 13:00-14:00 (1h) user [PERSON_NAME]" at bounding box center [291, 286] width 180 height 58
click at [305, 287] on app-card-role "Admin Assistant [DATE] 13:00-14:00 (1h) user [PERSON_NAME]" at bounding box center [291, 284] width 180 height 55
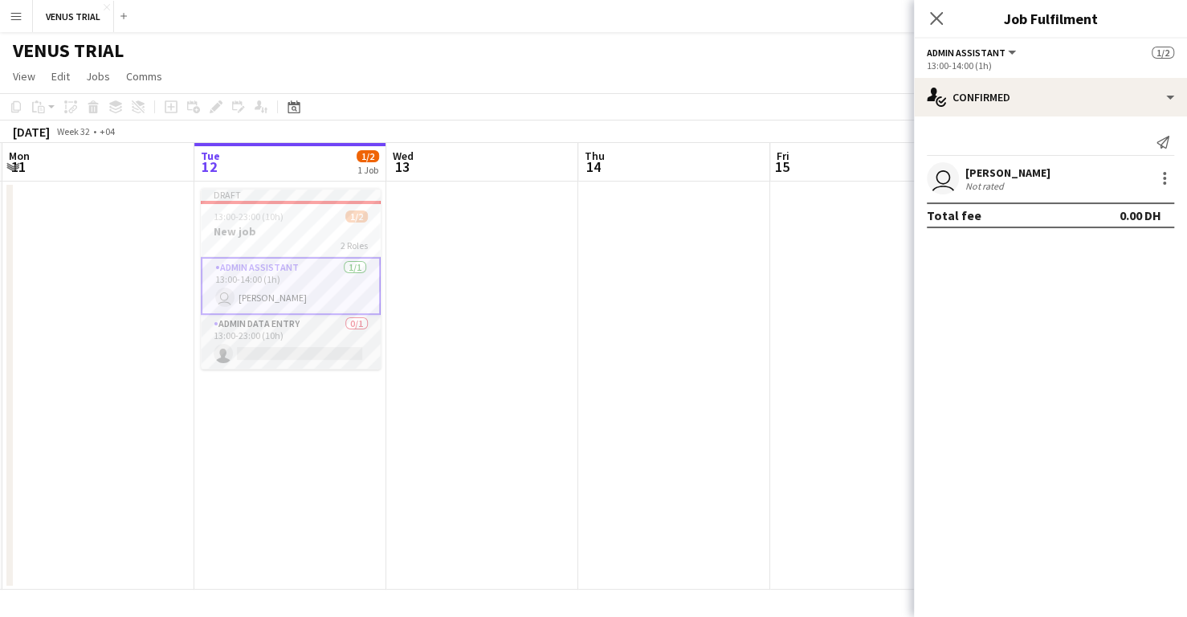
click at [320, 341] on app-card-role "Admin Data Entry 0/1 13:00-23:00 (10h) single-neutral-actions" at bounding box center [291, 342] width 180 height 55
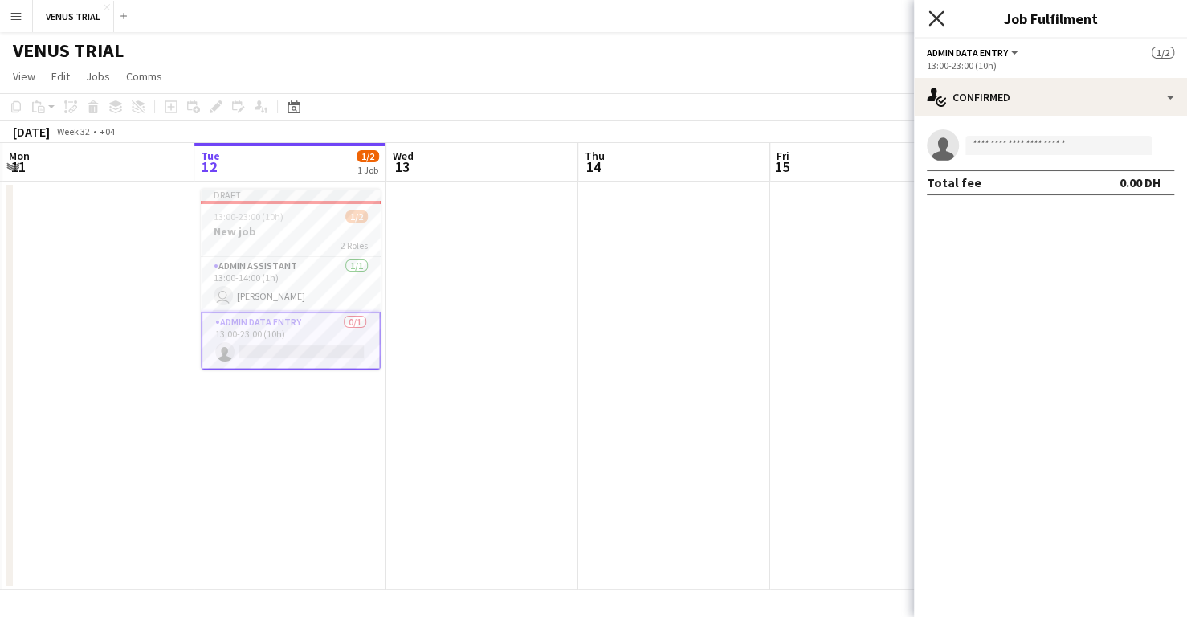
click at [934, 10] on icon "Close pop-in" at bounding box center [936, 17] width 15 height 15
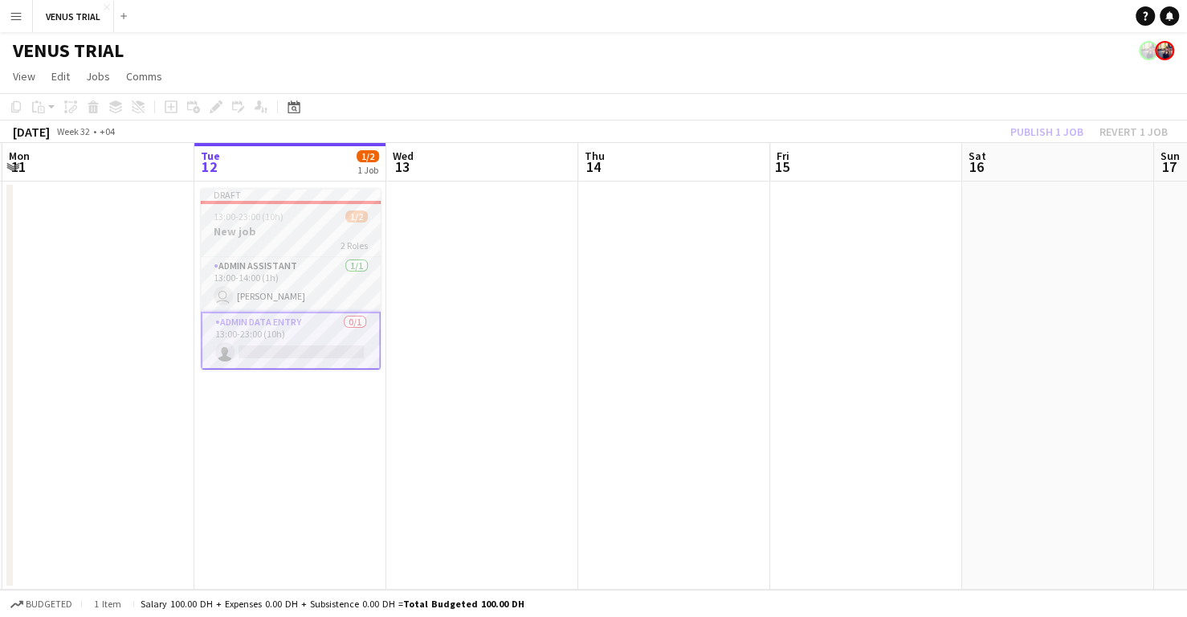
click at [316, 225] on h3 "New job" at bounding box center [291, 231] width 180 height 14
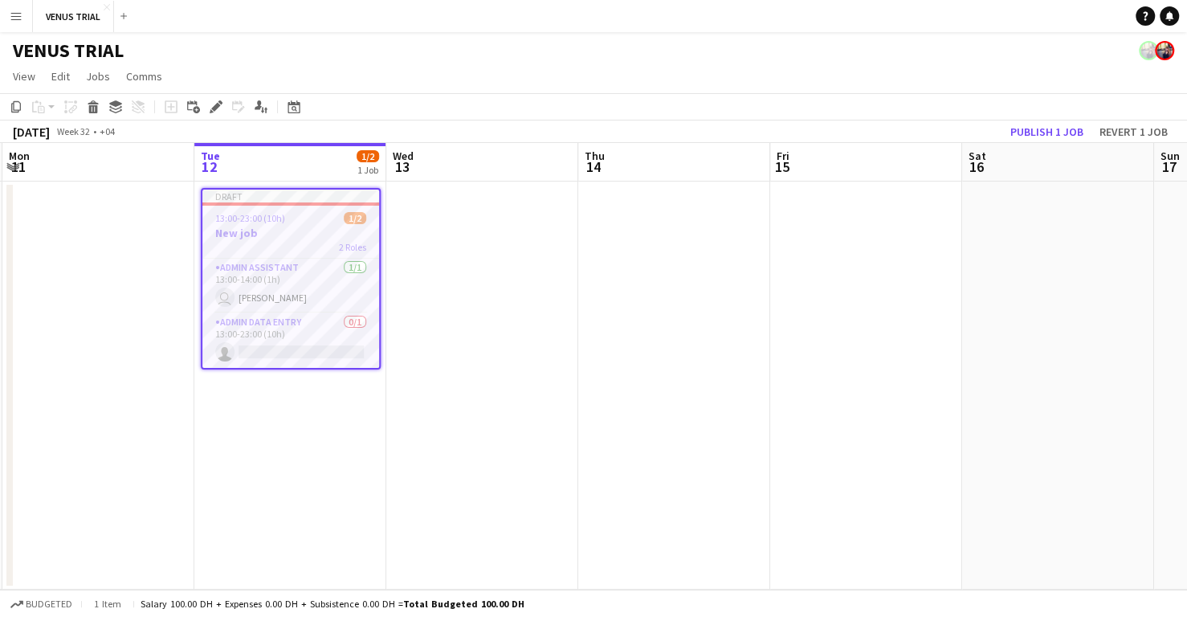
click at [316, 226] on h3 "New job" at bounding box center [290, 233] width 177 height 14
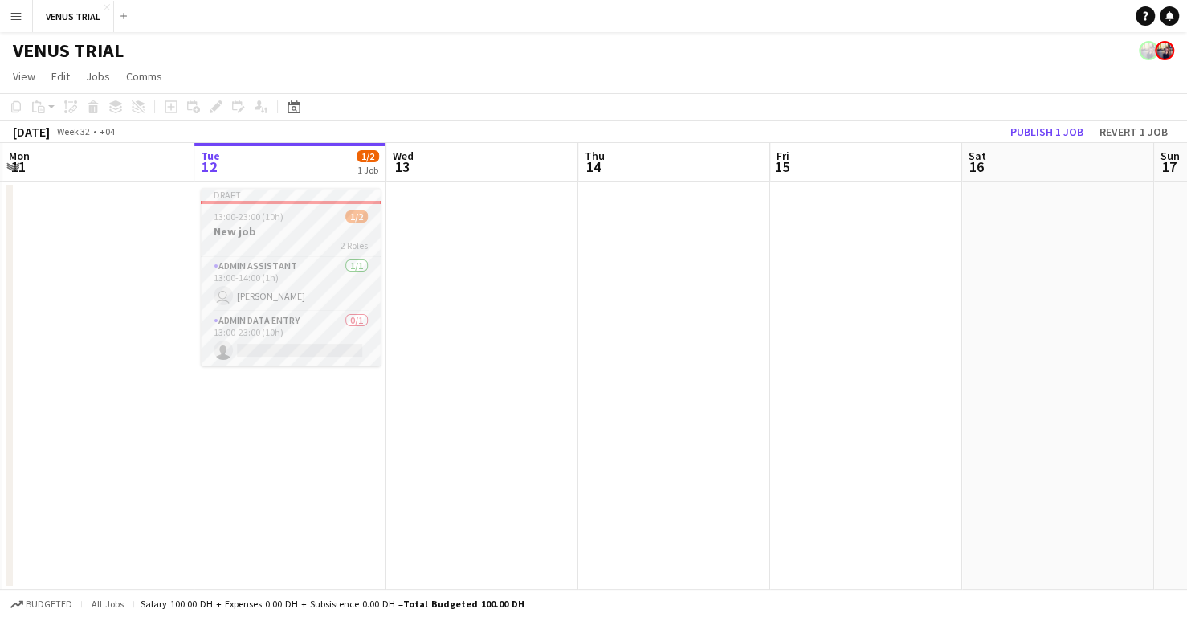
click at [316, 225] on h3 "New job" at bounding box center [291, 231] width 180 height 14
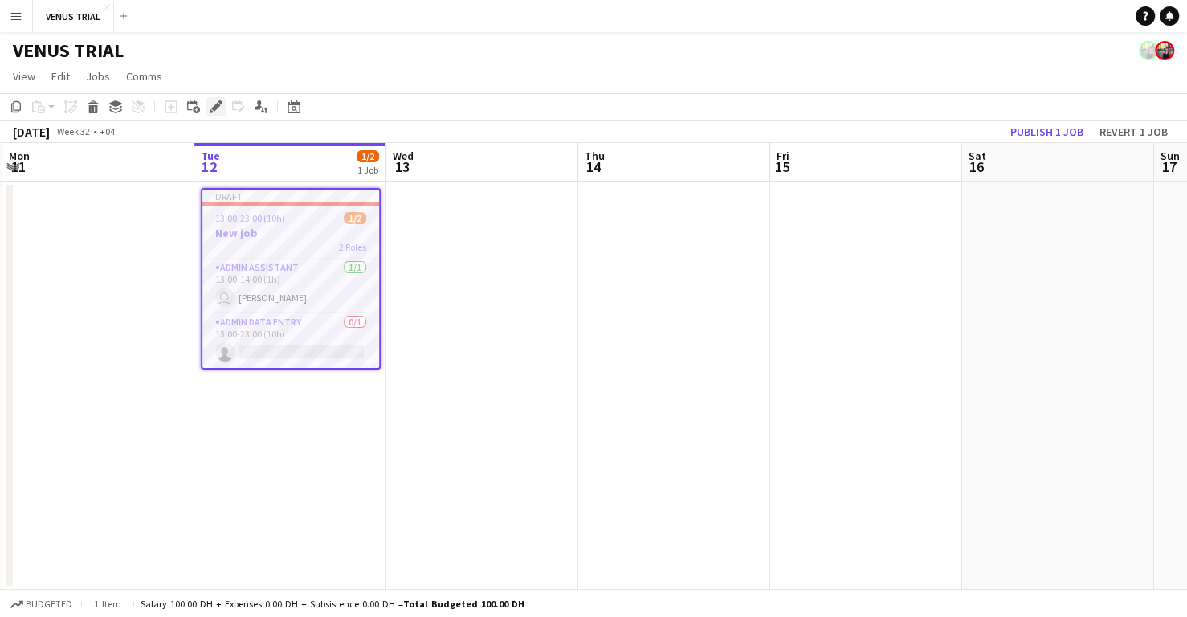
click at [208, 107] on div "Edit" at bounding box center [215, 106] width 19 height 19
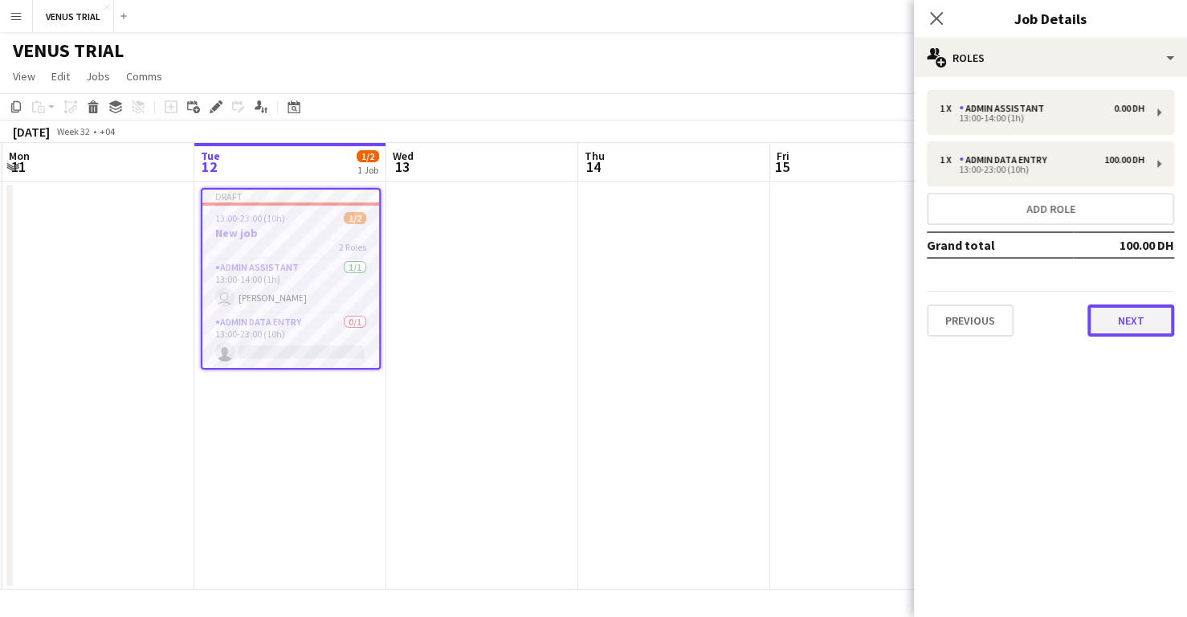
click at [1110, 315] on button "Next" at bounding box center [1131, 321] width 87 height 32
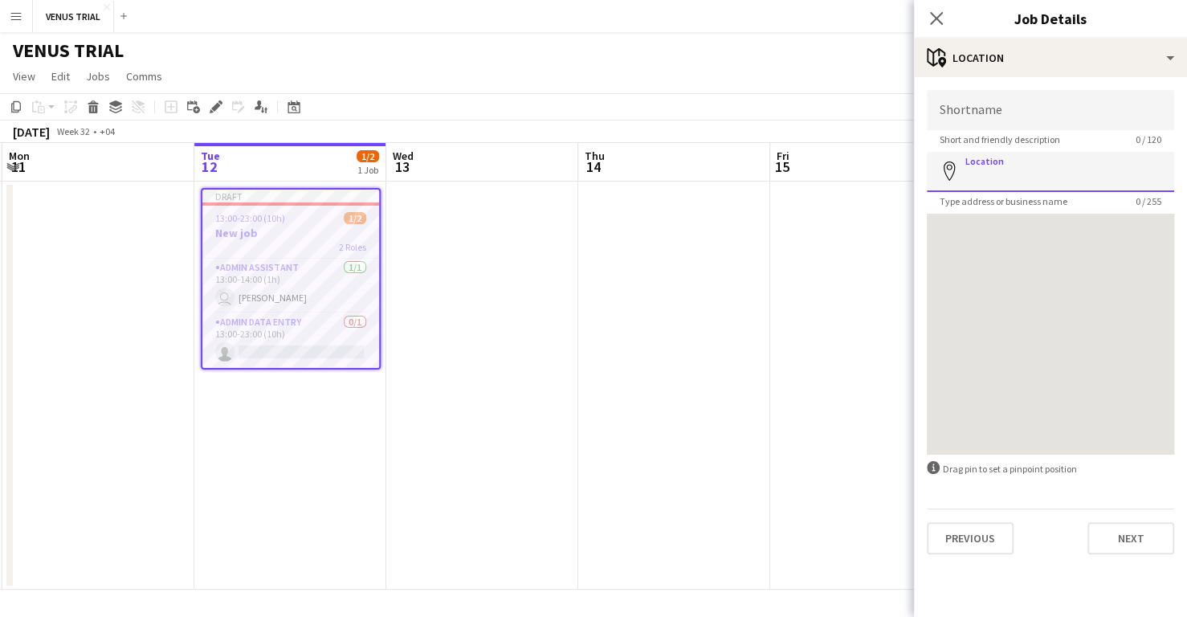
click at [1012, 154] on input "Location" at bounding box center [1050, 172] width 247 height 40
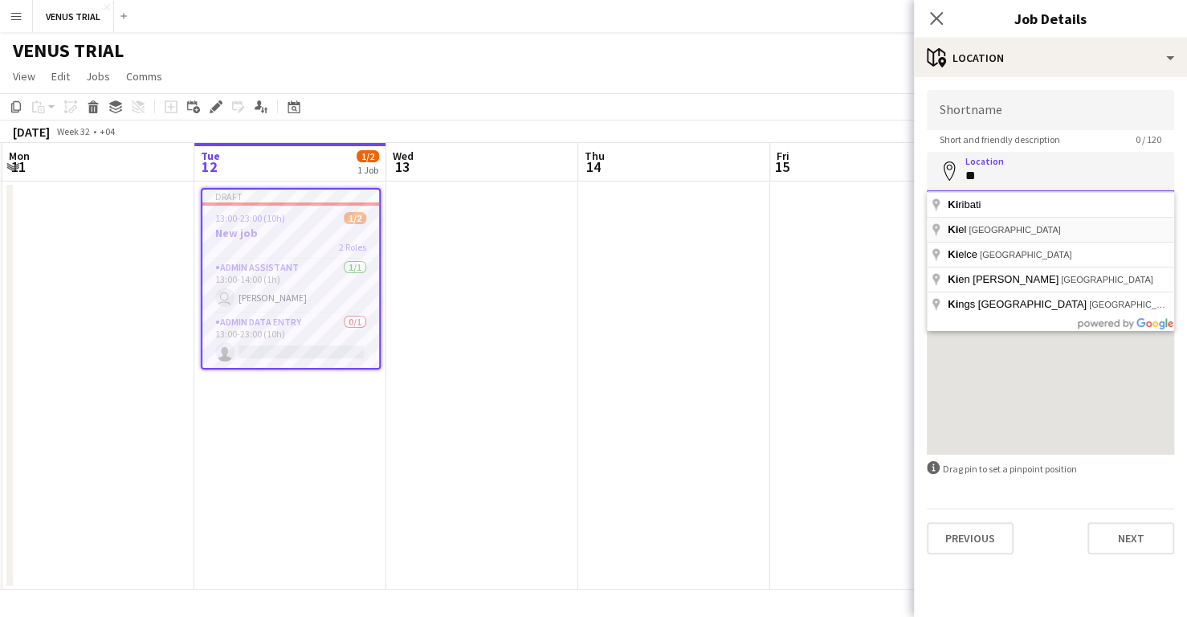
type input "*"
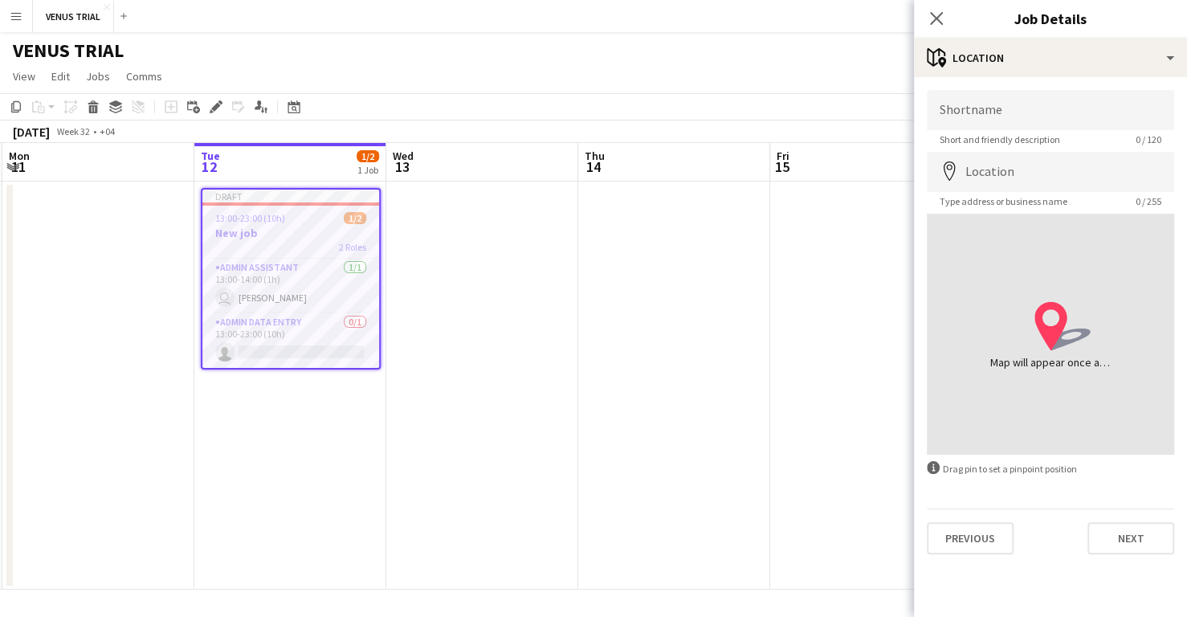
click at [977, 224] on div "location-icon Created with Sketch. Map will appear once address has been added" at bounding box center [1050, 334] width 247 height 241
click at [1037, 161] on input "Location" at bounding box center [1050, 172] width 247 height 40
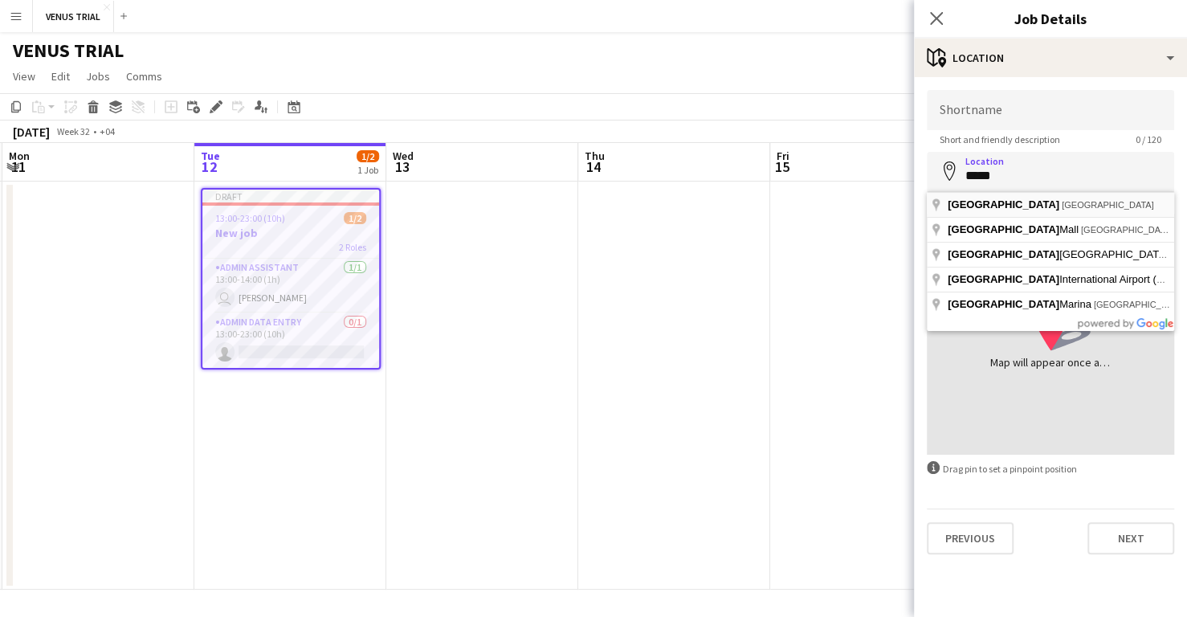
type input "**********"
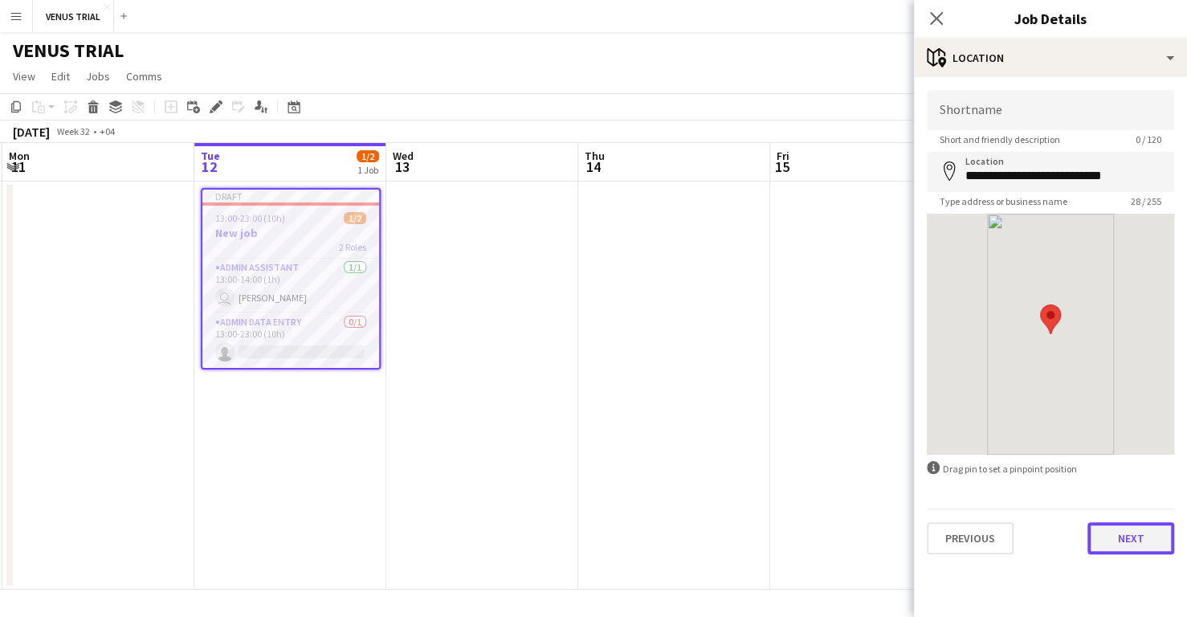
click at [1120, 537] on button "Next" at bounding box center [1131, 538] width 87 height 32
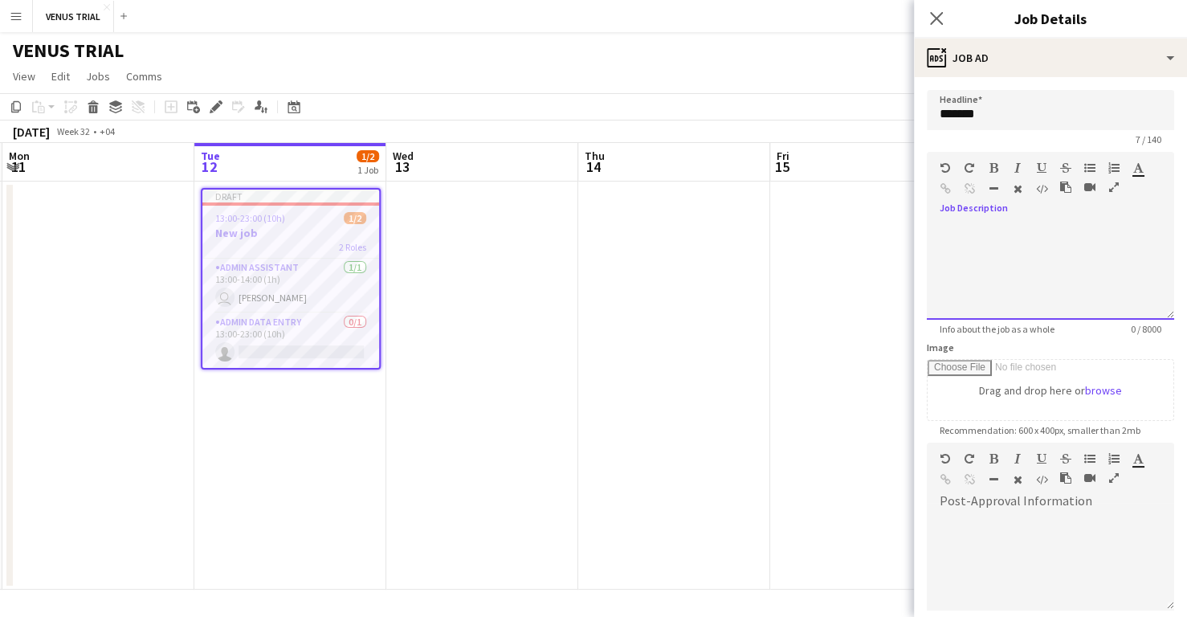
click at [1003, 239] on div at bounding box center [1050, 271] width 247 height 96
click at [942, 22] on icon "Close pop-in" at bounding box center [936, 17] width 15 height 15
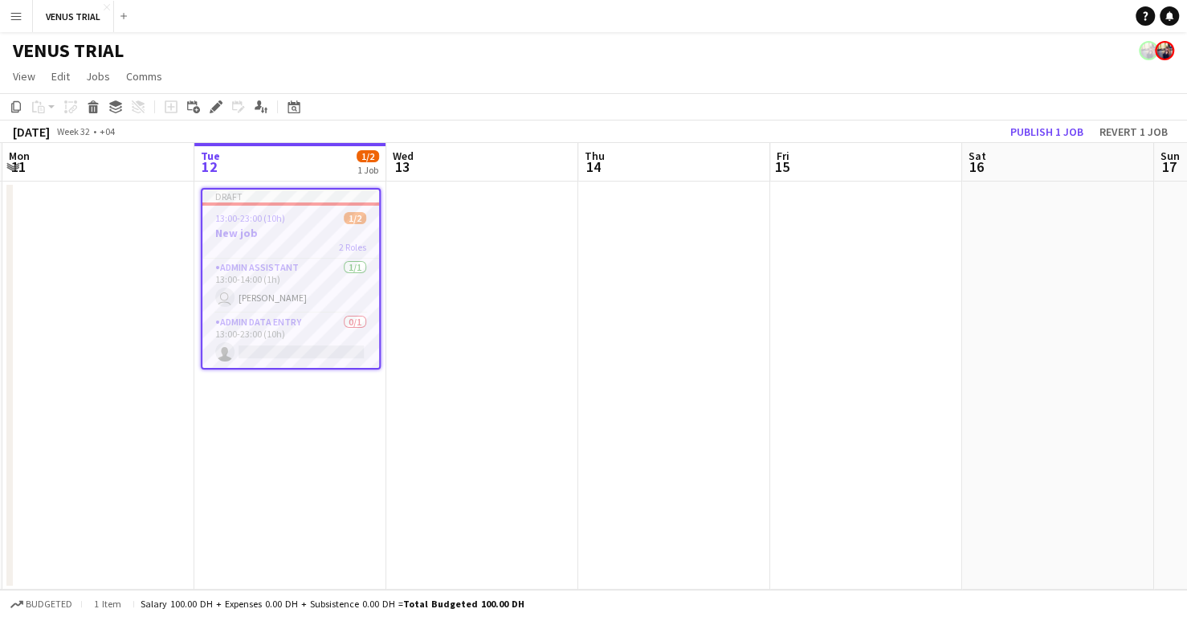
click at [556, 153] on app-board-header-date "Wed 13" at bounding box center [482, 162] width 192 height 39
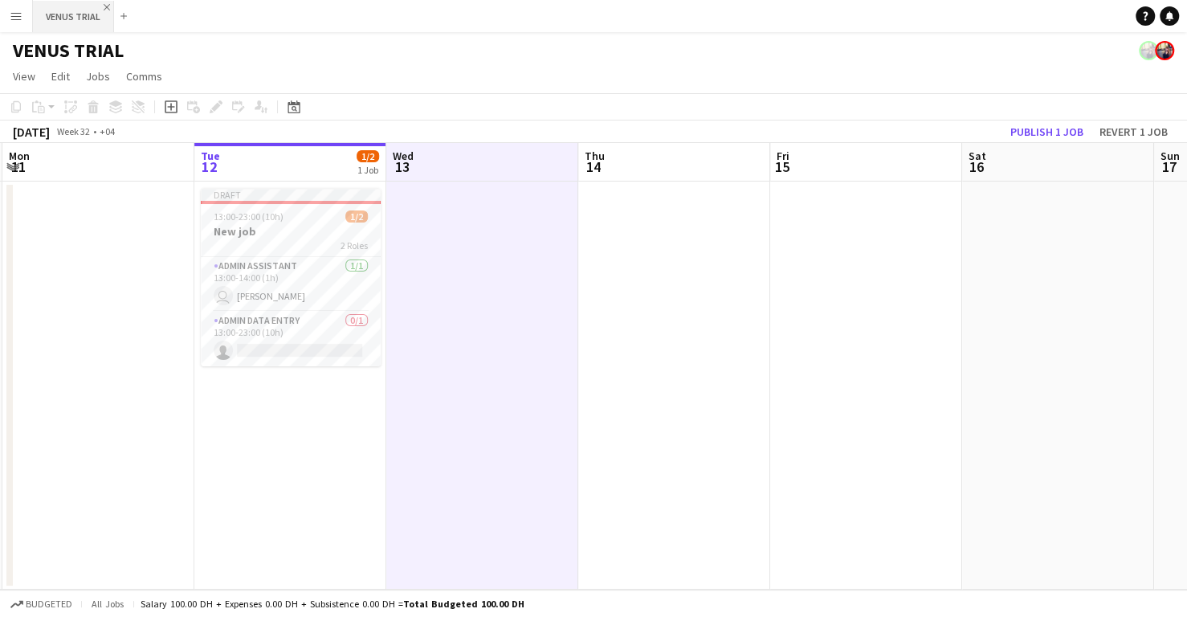
click at [105, 4] on app-icon "Close" at bounding box center [107, 7] width 6 height 6
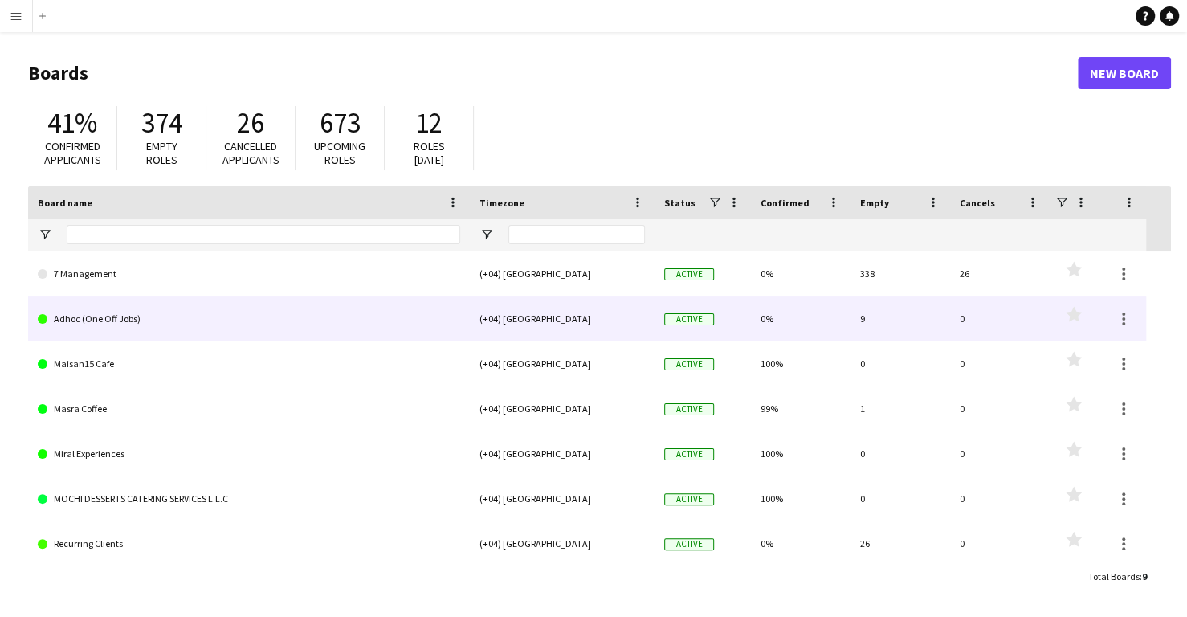
click at [101, 313] on link "Adhoc (One Off Jobs)" at bounding box center [249, 318] width 423 height 45
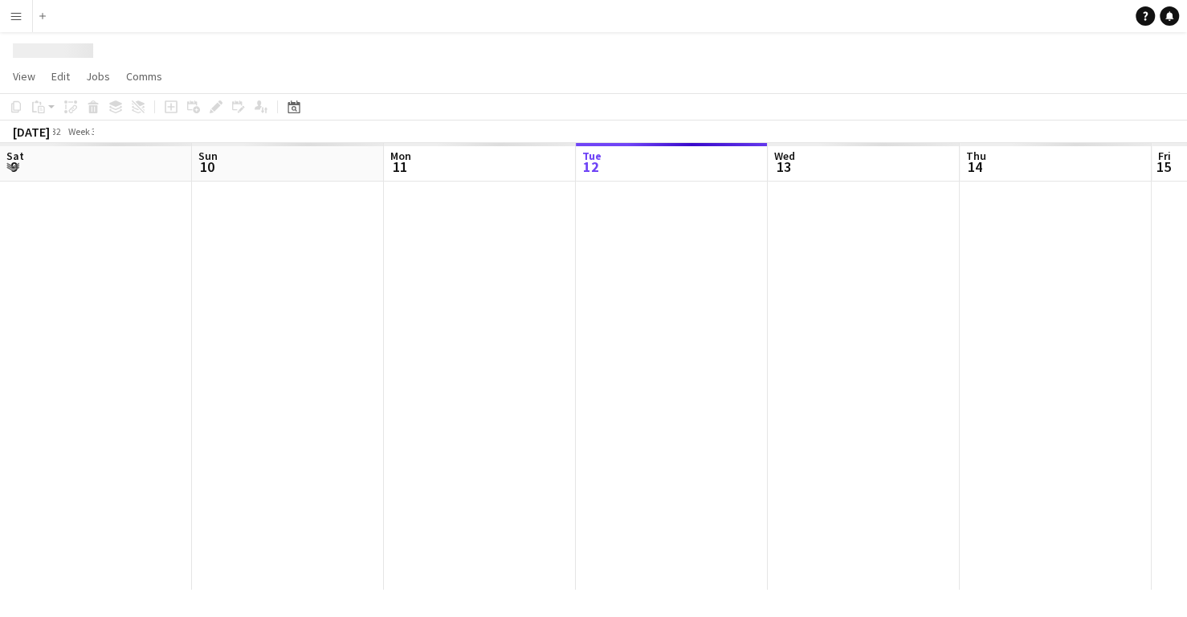
scroll to position [0, 383]
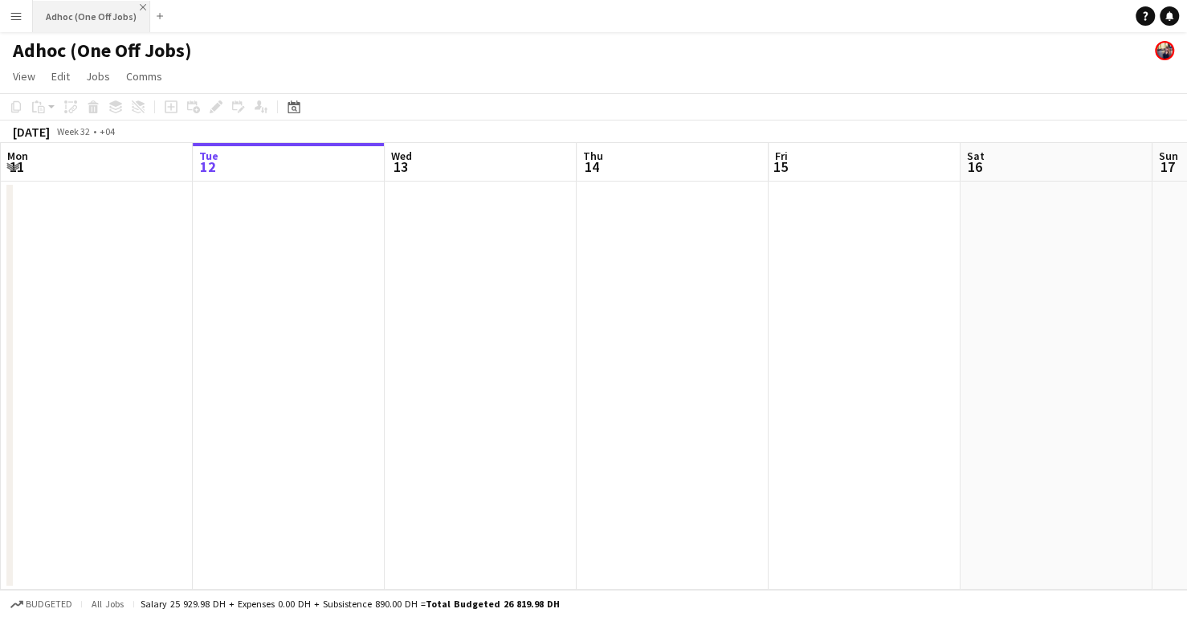
click at [140, 5] on app-icon "Close" at bounding box center [143, 7] width 6 height 6
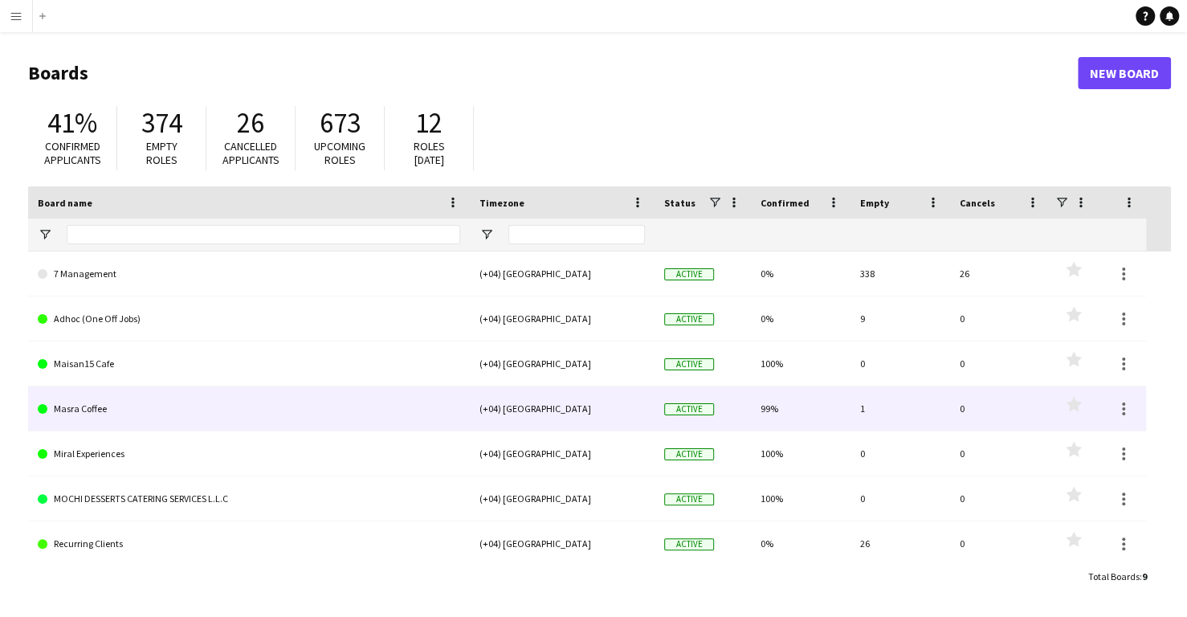
click at [860, 403] on div "1" at bounding box center [901, 408] width 100 height 44
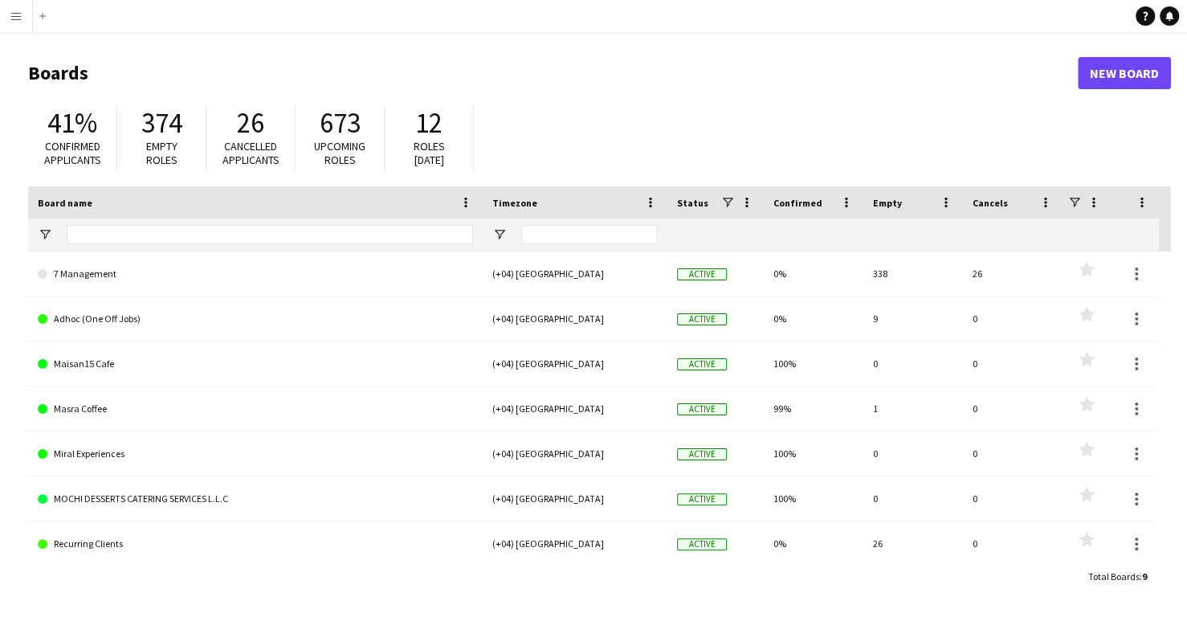
click at [8, 8] on button "Menu" at bounding box center [16, 16] width 32 height 32
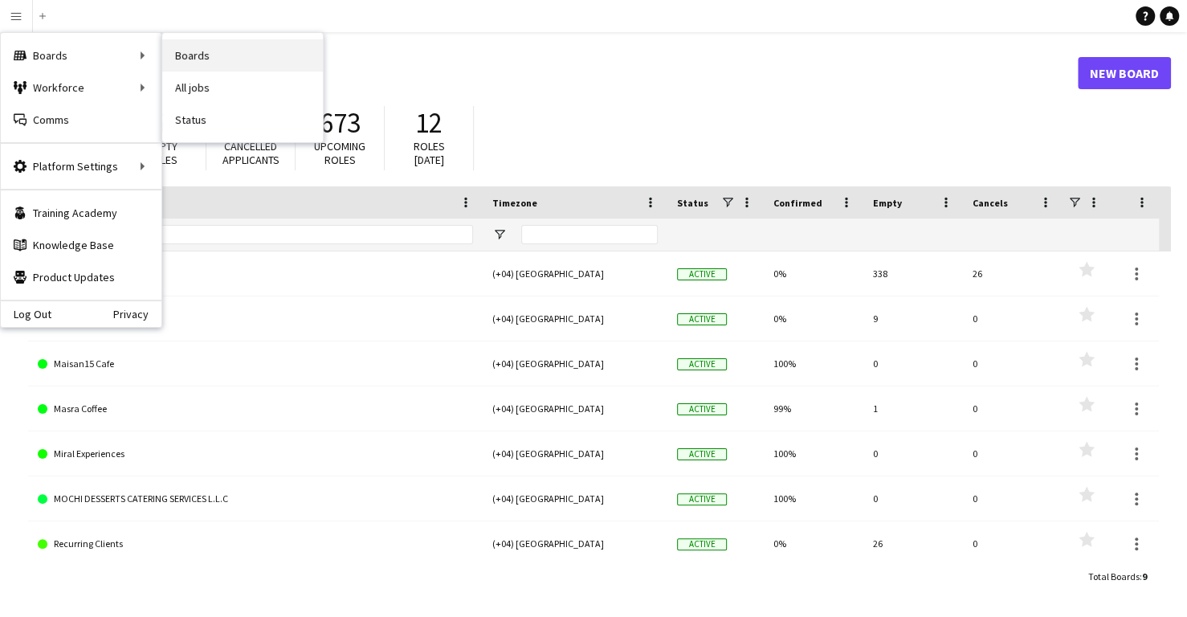
click at [192, 44] on link "Boards" at bounding box center [242, 55] width 161 height 32
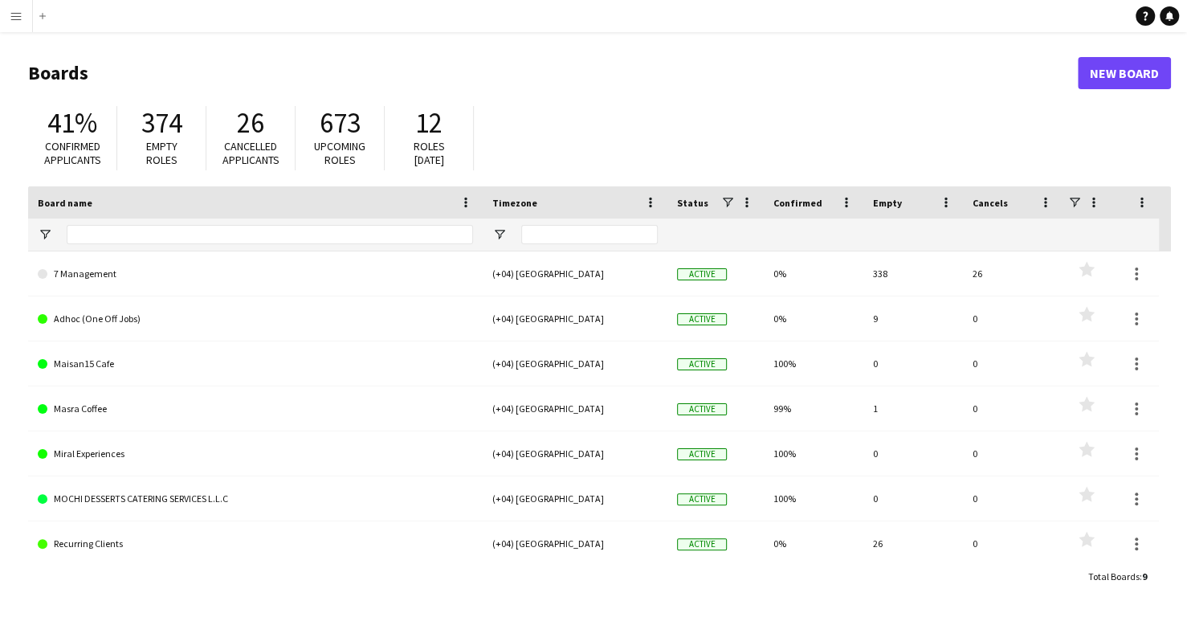
click at [17, 27] on button "Menu" at bounding box center [16, 16] width 32 height 32
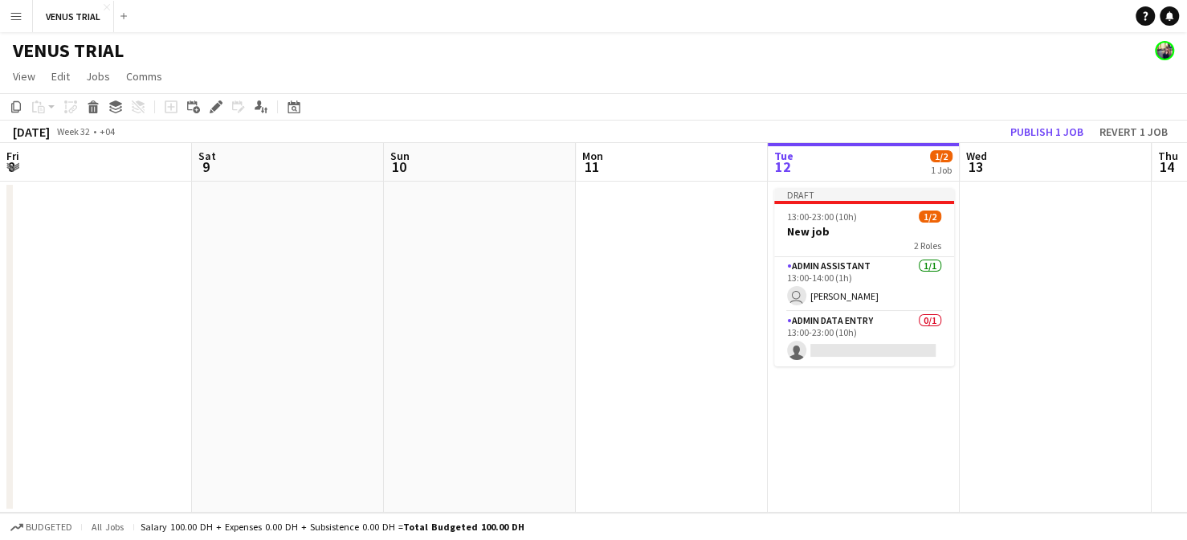
scroll to position [0, 374]
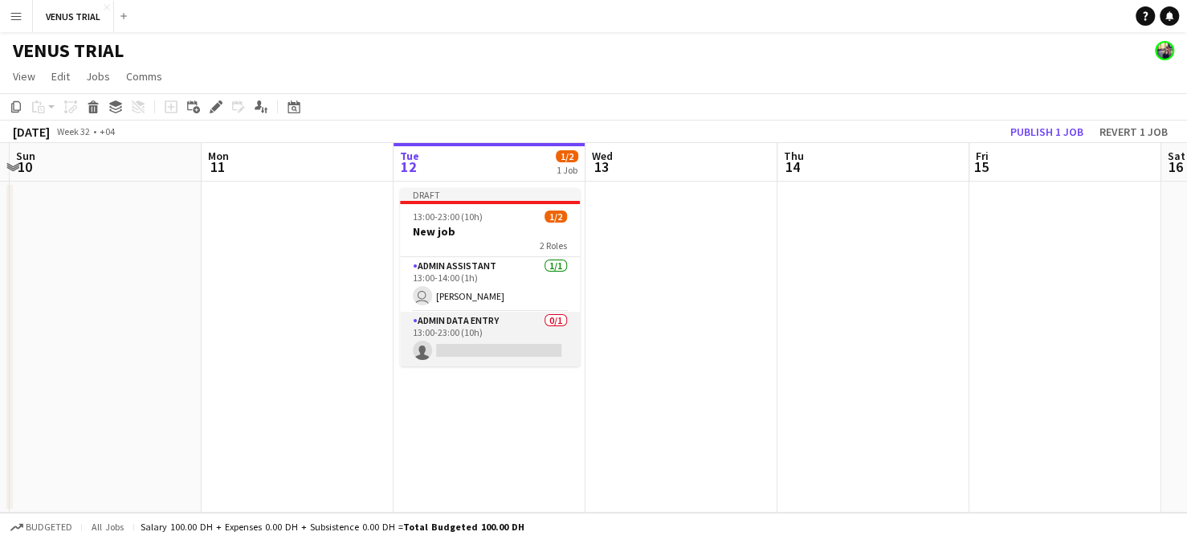
click at [406, 317] on app-card-role "Admin Data Entry 0/1 13:00-23:00 (10h) single-neutral-actions" at bounding box center [490, 339] width 180 height 55
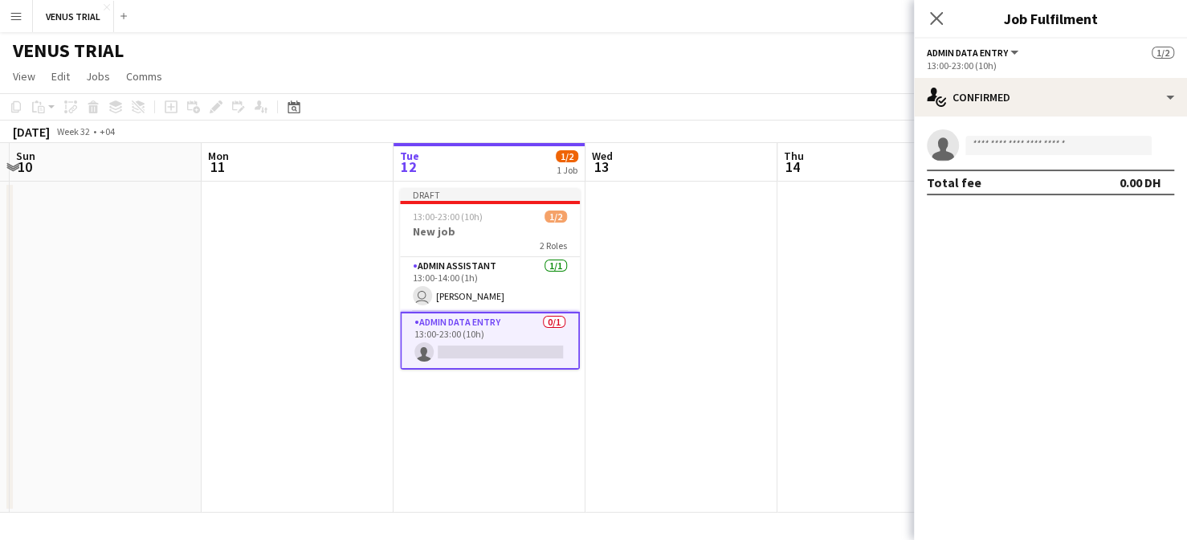
click at [581, 417] on app-date-cell "Draft 13:00-23:00 (10h) 1/2 New job 2 Roles Admin Assistant [DATE] 13:00-14:00 …" at bounding box center [490, 347] width 192 height 331
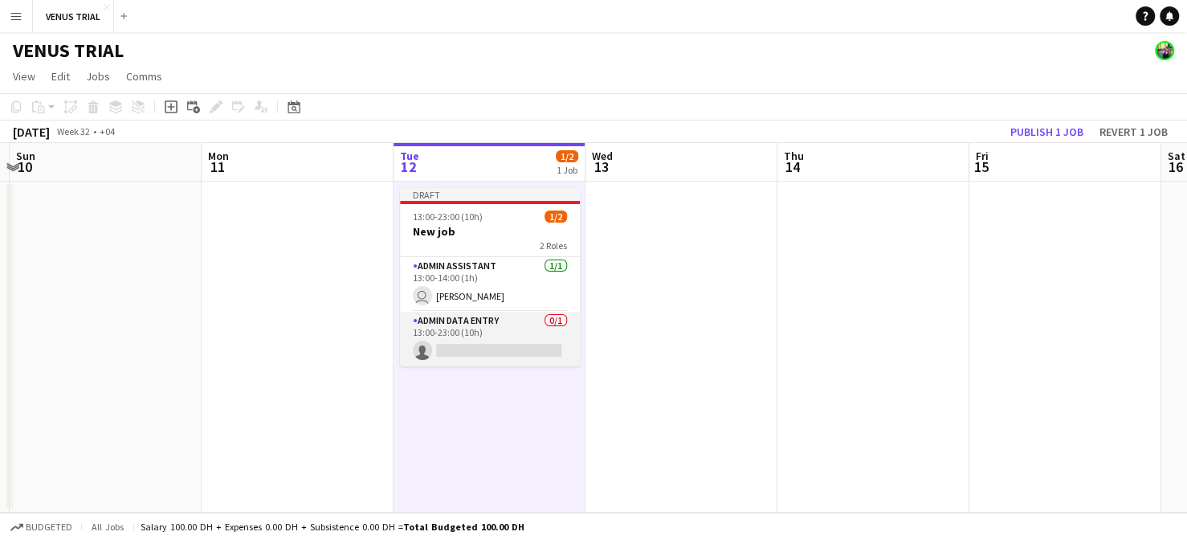
click at [473, 353] on app-card-role "Admin Data Entry 0/1 13:00-23:00 (10h) single-neutral-actions" at bounding box center [490, 339] width 180 height 55
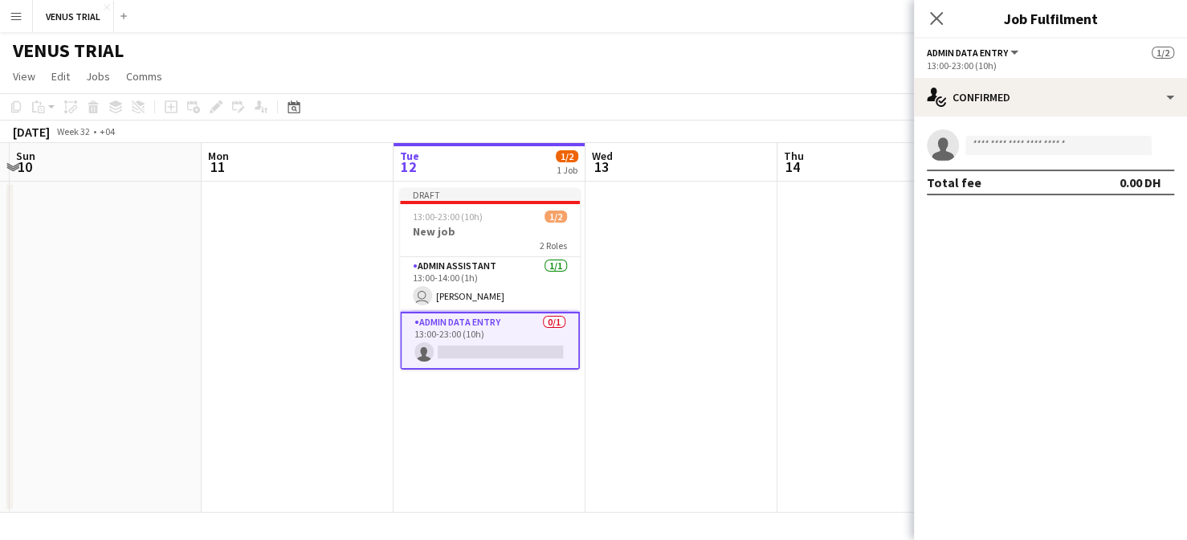
click at [473, 353] on app-card-role "Admin Data Entry 0/1 13:00-23:00 (10h) single-neutral-actions" at bounding box center [490, 341] width 180 height 58
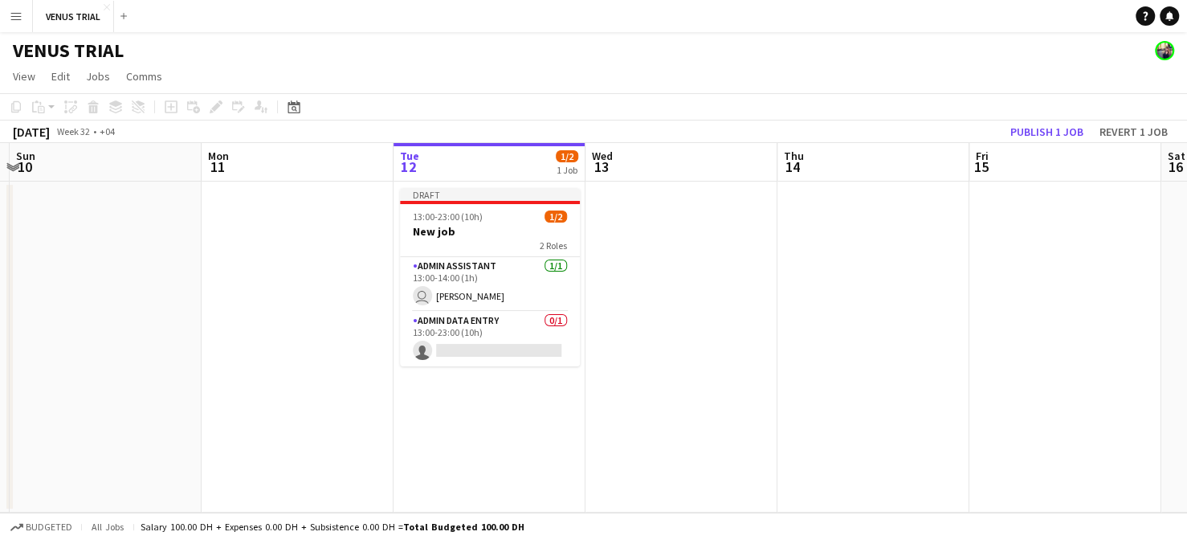
click at [20, 15] on app-icon "Menu" at bounding box center [16, 16] width 13 height 13
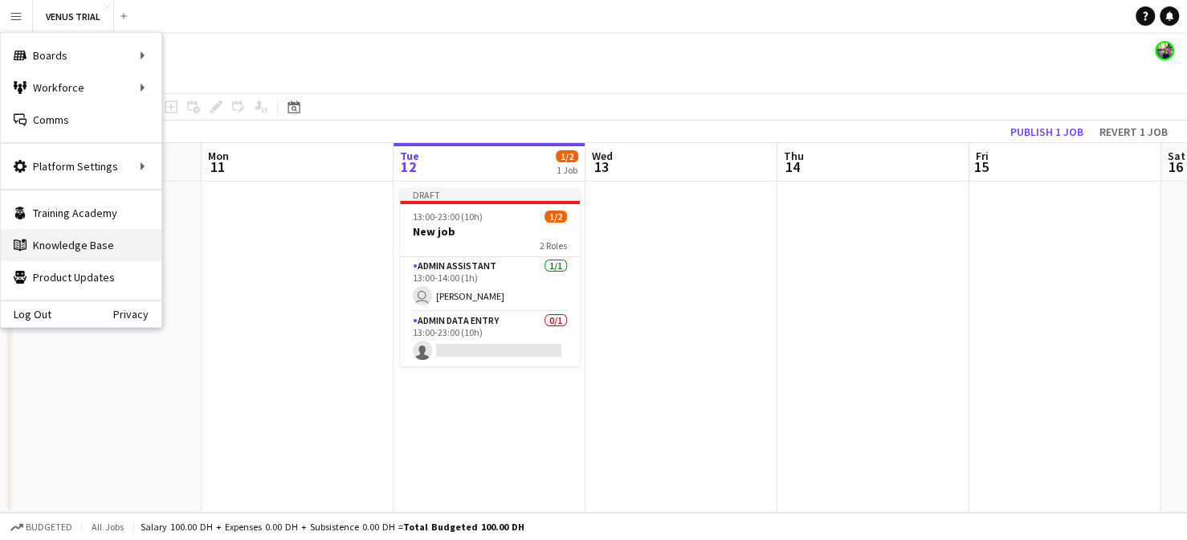
click at [57, 248] on link "Knowledge Base Knowledge Base" at bounding box center [81, 245] width 161 height 32
